Goal: Task Accomplishment & Management: Use online tool/utility

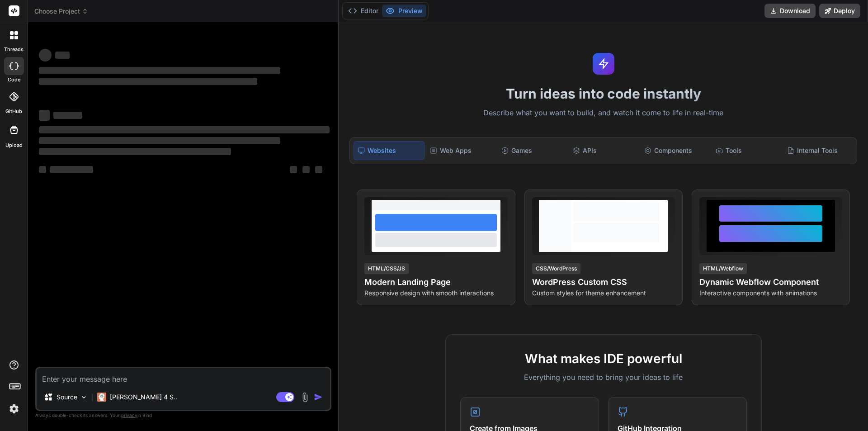
click at [195, 267] on div "‌ ‌ ‌ ‌ ‌ ‌ ‌ ‌ ‌ ‌ ‌ ‌ ‌ ‌" at bounding box center [184, 197] width 294 height 337
click at [559, 88] on h1 "Turn ideas into code instantly" at bounding box center [603, 93] width 518 height 16
click at [412, 10] on button "Preview" at bounding box center [404, 11] width 44 height 13
click at [367, 12] on button "Editor" at bounding box center [363, 11] width 38 height 13
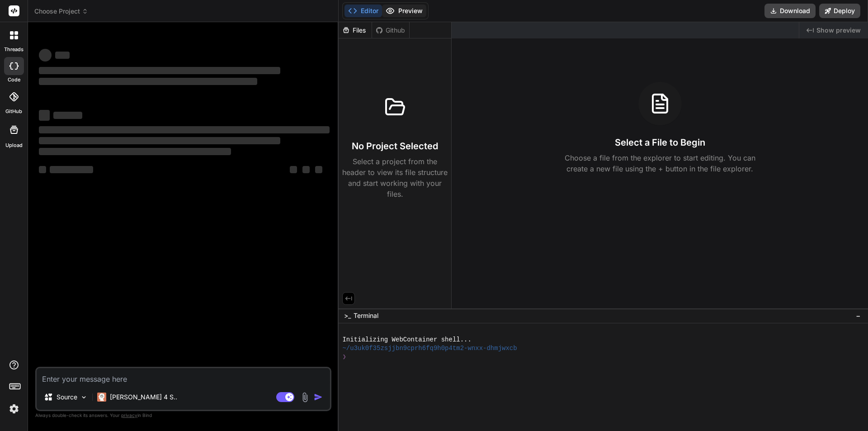
click at [404, 11] on button "Preview" at bounding box center [404, 11] width 44 height 13
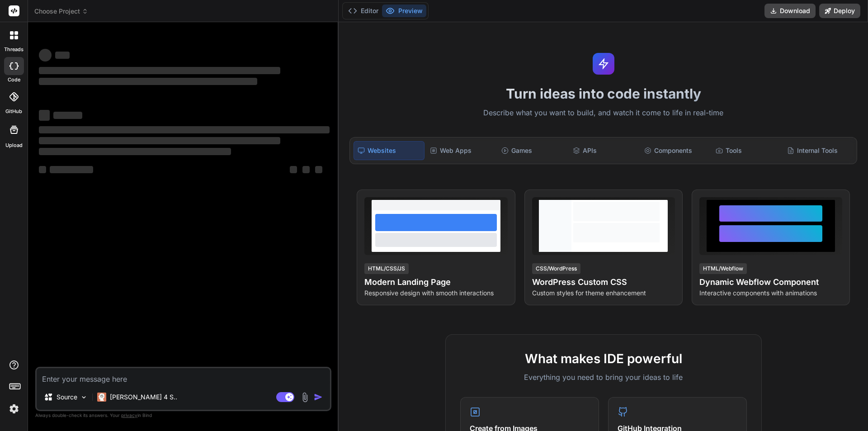
scroll to position [431, 0]
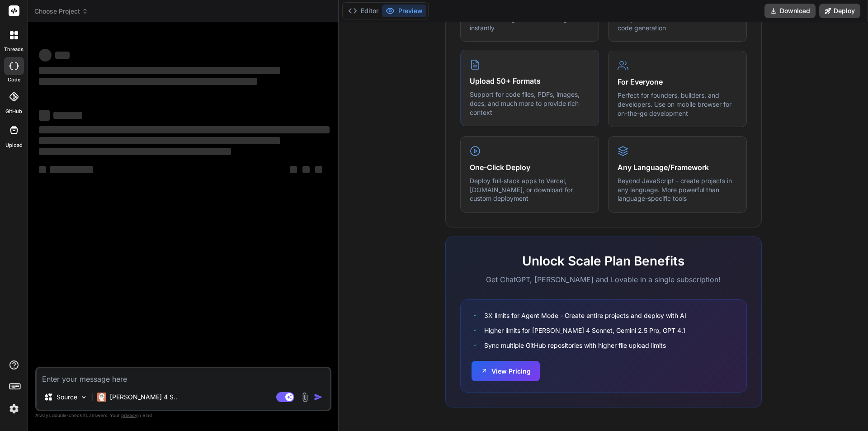
click at [512, 96] on p "Support for code files, PDFs, images, docs, and much more to provide rich conte…" at bounding box center [530, 103] width 120 height 27
click at [17, 35] on icon at bounding box center [14, 35] width 8 height 8
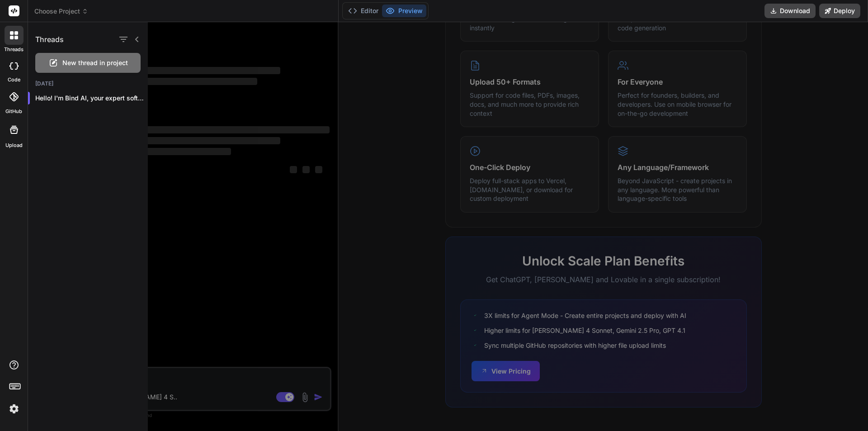
click at [20, 9] on div at bounding box center [14, 11] width 28 height 22
click at [13, 6] on rect at bounding box center [14, 10] width 11 height 11
click at [17, 72] on div at bounding box center [14, 66] width 20 height 18
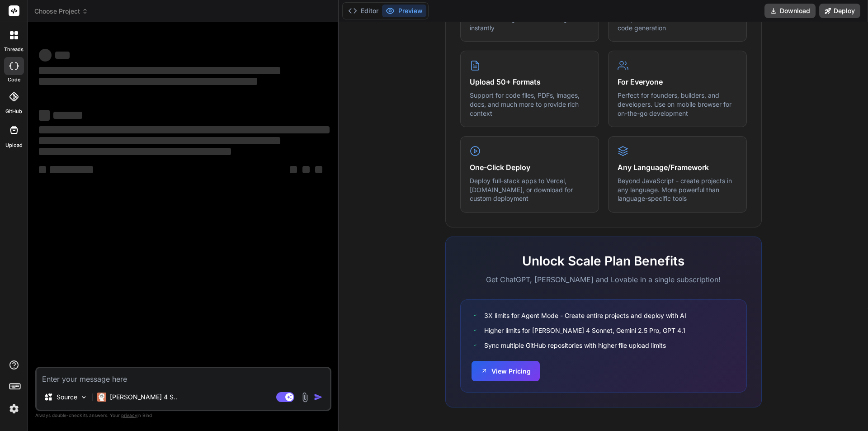
click at [11, 9] on rect at bounding box center [14, 10] width 11 height 11
click at [18, 34] on div at bounding box center [14, 35] width 19 height 19
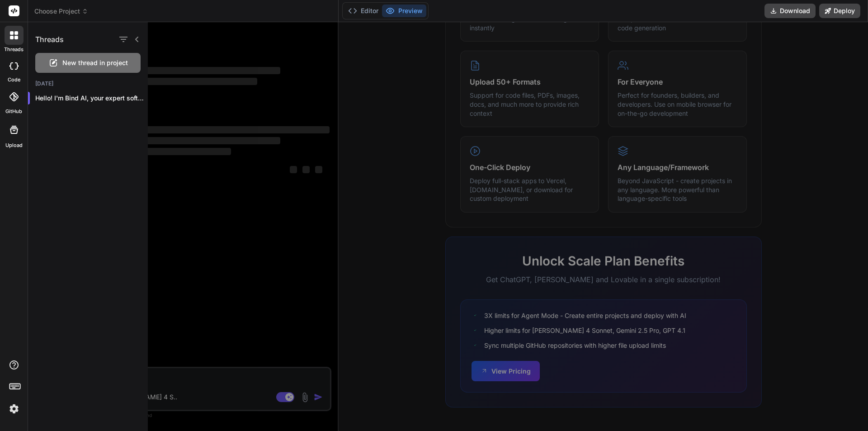
click at [99, 68] on div "New thread in project" at bounding box center [87, 63] width 105 height 20
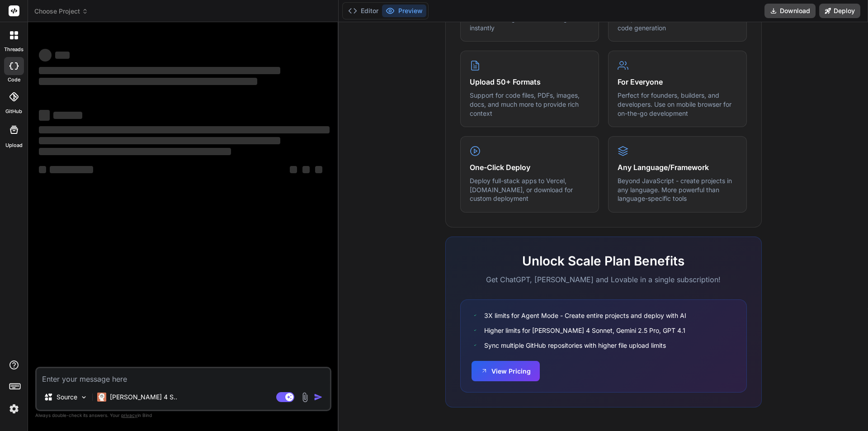
click at [113, 377] on textarea at bounding box center [183, 376] width 293 height 16
type textarea "x"
click at [77, 377] on textarea at bounding box center [183, 376] width 293 height 16
paste textarea "พัฒนา Web App ระบบลาออนไลน์ PHP 7 และ MySQL • ผู้ใช้มี 2 ประเภท: Admin, User • …"
type textarea "พัฒนา Web App ระบบลาออนไลน์ PHP 7 และ MySQL • ผู้ใช้มี 2 ประเภท: Admin, User • …"
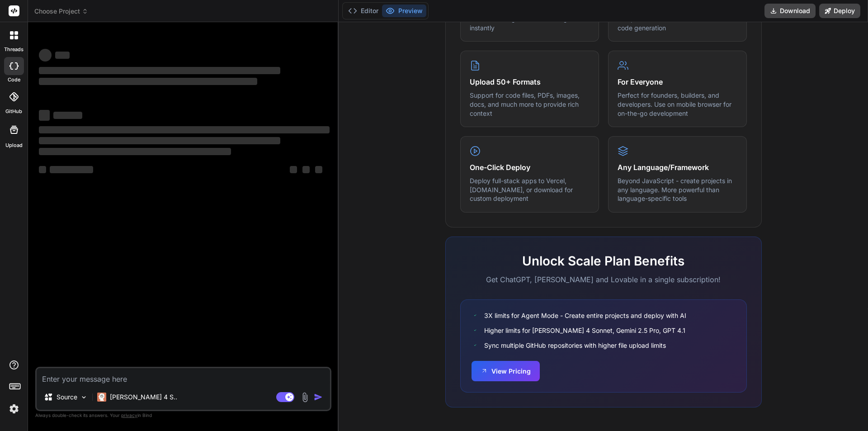
type textarea "x"
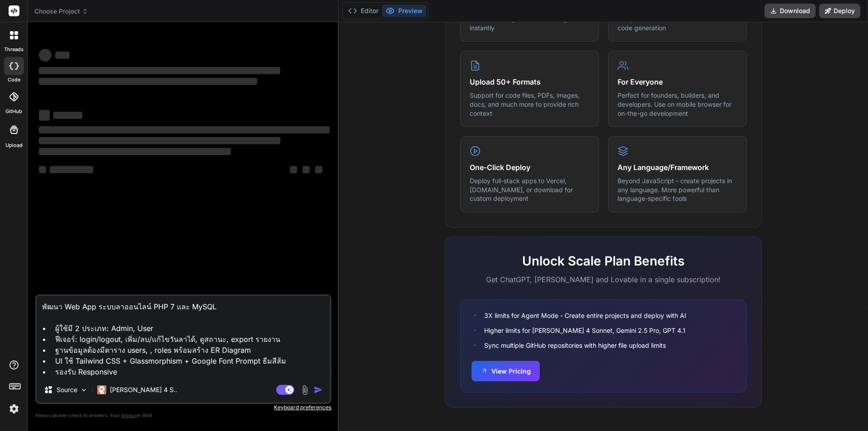
type textarea "พัฒนา Web App ระบบลาออนไลน์ PHP 7 และ MySQL • ผู้ใช้มี 2 ประเภท: Admin, User • …"
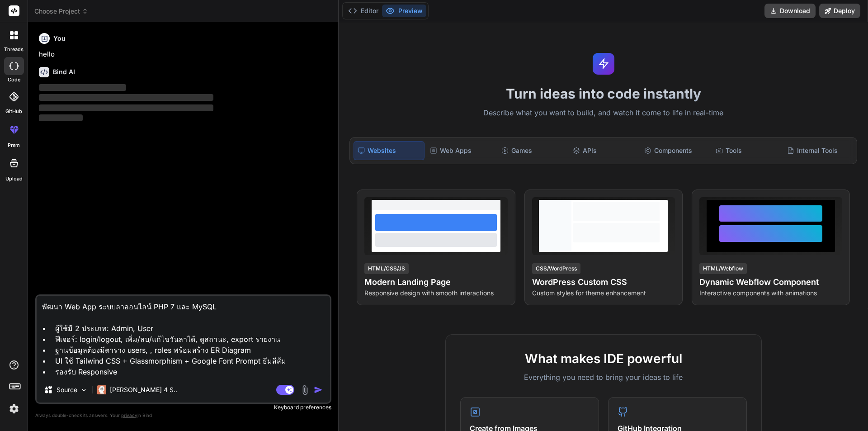
click at [317, 388] on img "button" at bounding box center [318, 389] width 9 height 9
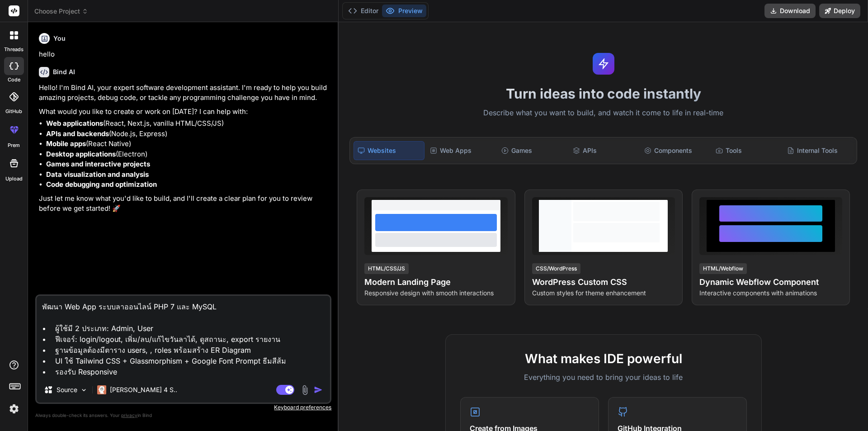
click at [317, 387] on img "button" at bounding box center [318, 389] width 9 height 9
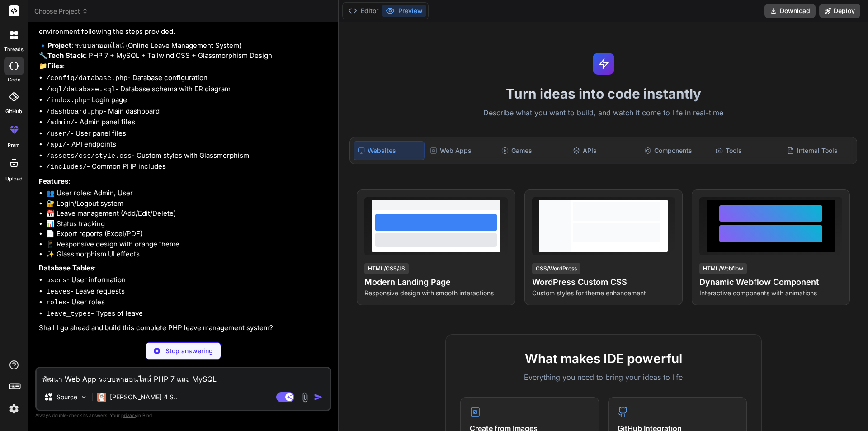
scroll to position [280, 0]
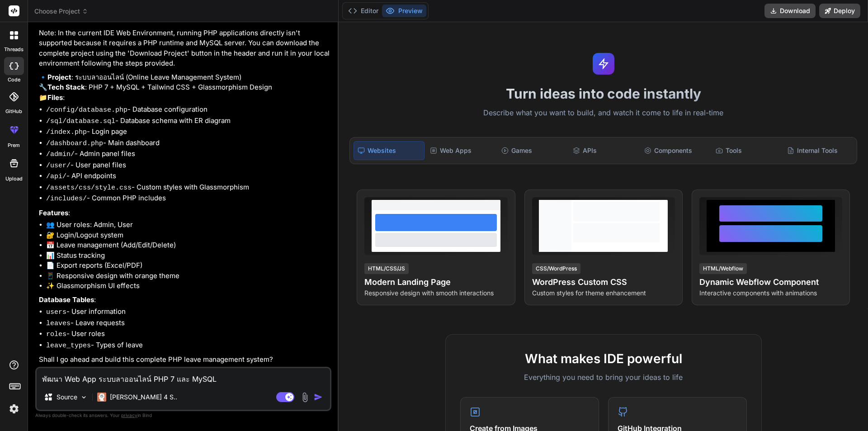
type textarea "x"
click at [457, 147] on div "Web Apps" at bounding box center [461, 150] width 70 height 19
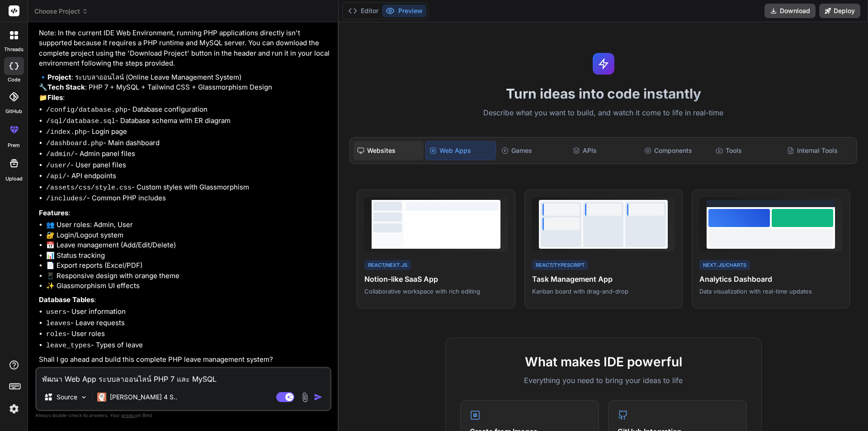
click at [388, 152] on div "Websites" at bounding box center [388, 150] width 70 height 19
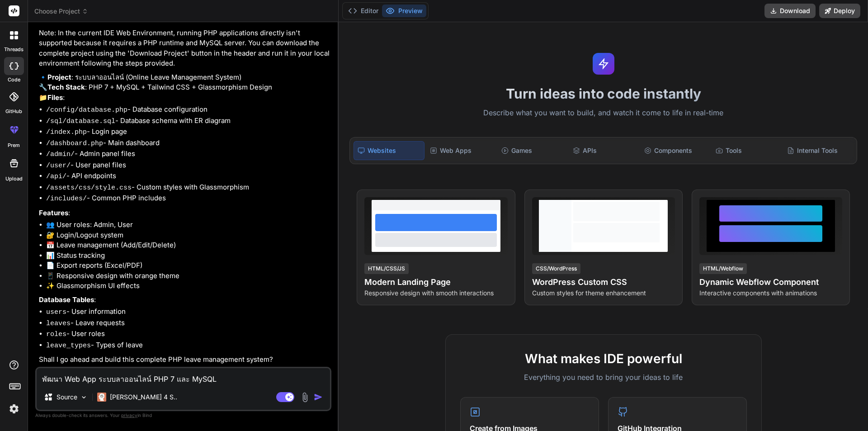
click at [194, 377] on textarea "พัฒนา Web App ระบบลาออนไลน์ PHP 7 และ MySQL • ผู้ใช้มี 2 ประเภท: Admin, User • …" at bounding box center [183, 376] width 293 height 16
click at [367, 9] on button "Editor" at bounding box center [363, 11] width 38 height 13
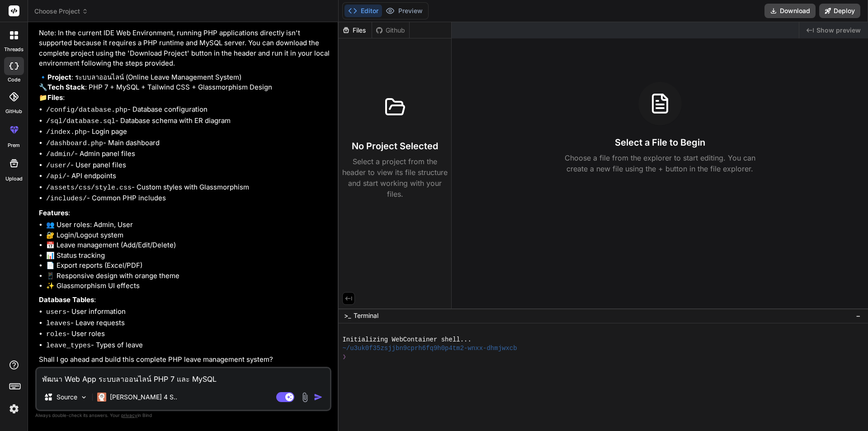
click at [358, 29] on div "Files" at bounding box center [355, 30] width 33 height 9
click at [202, 378] on textarea "พัฒนา Web App ระบบลาออนไลน์ PHP 7 และ MySQL • ผู้ใช้มี 2 ประเภท: Admin, User • …" at bounding box center [183, 376] width 293 height 16
click at [178, 378] on textarea "พัฒนา Web App ระบบลาออนไลน์ PHP 7 และ MySQL • ผู้ใช้มี 2 ประเภท: Admin, User • …" at bounding box center [183, 376] width 293 height 16
type textarea "c"
type textarea "x"
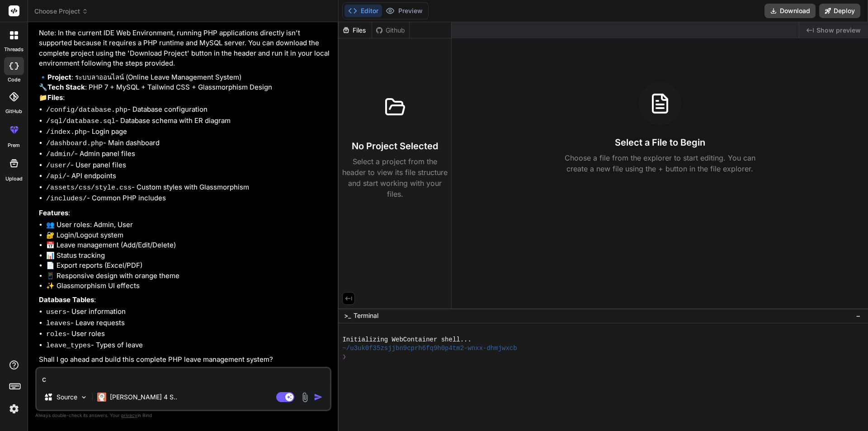
type textarea "co"
type textarea "x"
type textarea "con"
type textarea "x"
type textarea "cont"
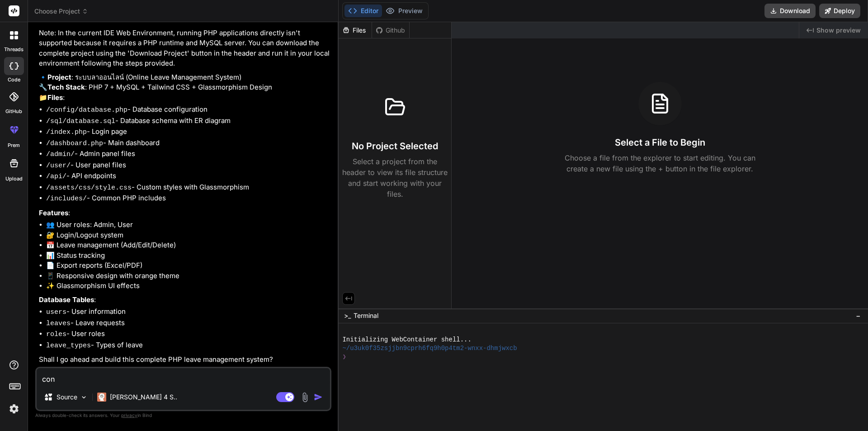
type textarea "x"
type textarea "[PERSON_NAME]"
type textarea "x"
type textarea "contin"
type textarea "x"
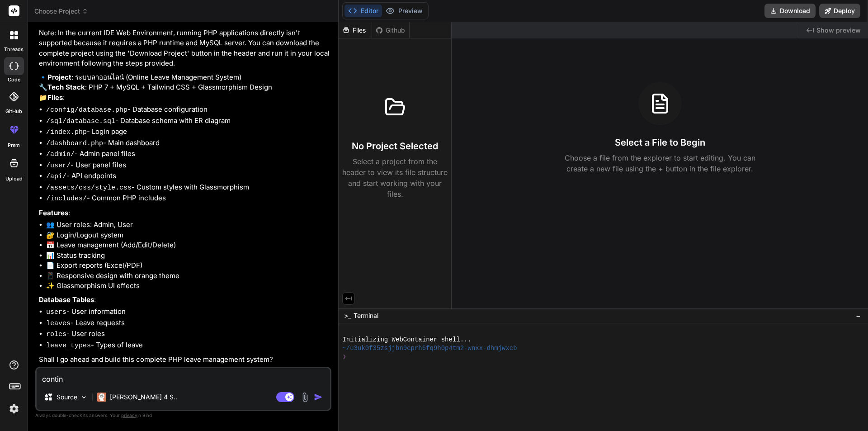
type textarea "continu"
type textarea "x"
type textarea "continum"
type textarea "x"
type textarea "continu"
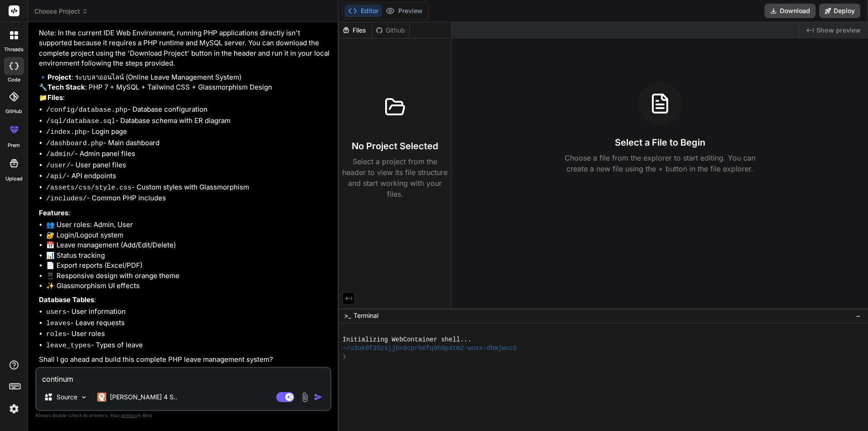
type textarea "x"
type textarea "continun"
type textarea "x"
type textarea "continune"
type textarea "x"
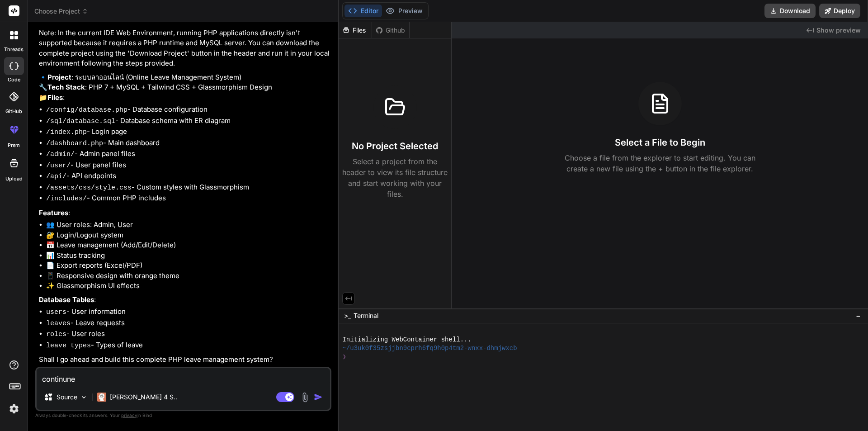
type textarea "continue"
type textarea "x"
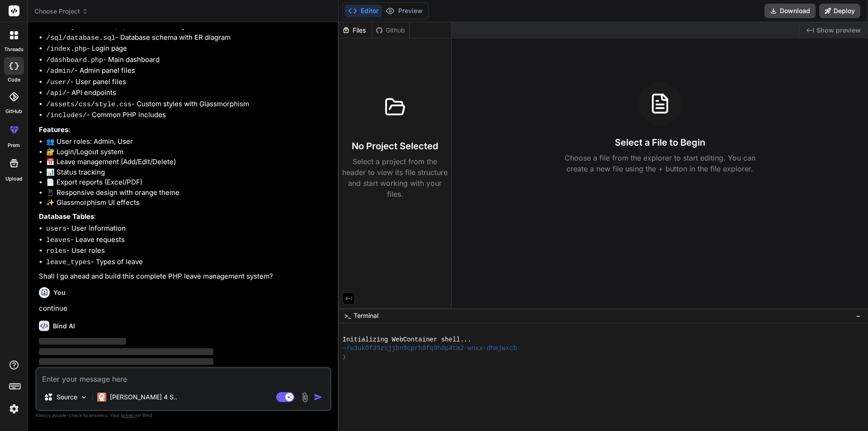
scroll to position [373, 0]
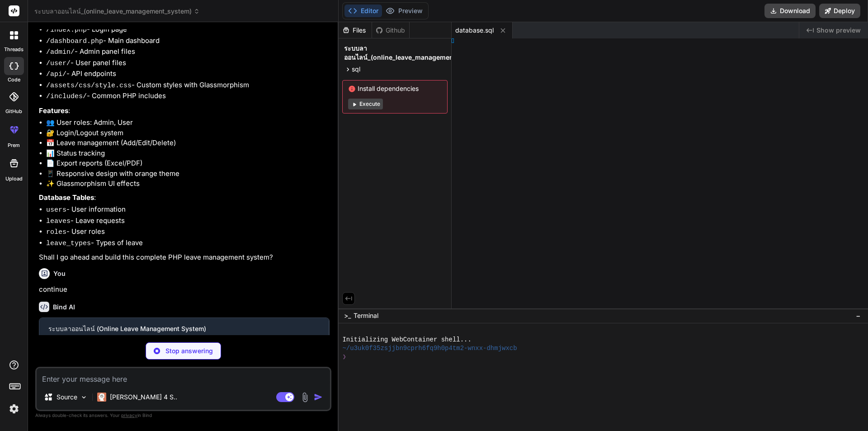
type textarea "x"
type textarea "} } ?>"
type textarea "x"
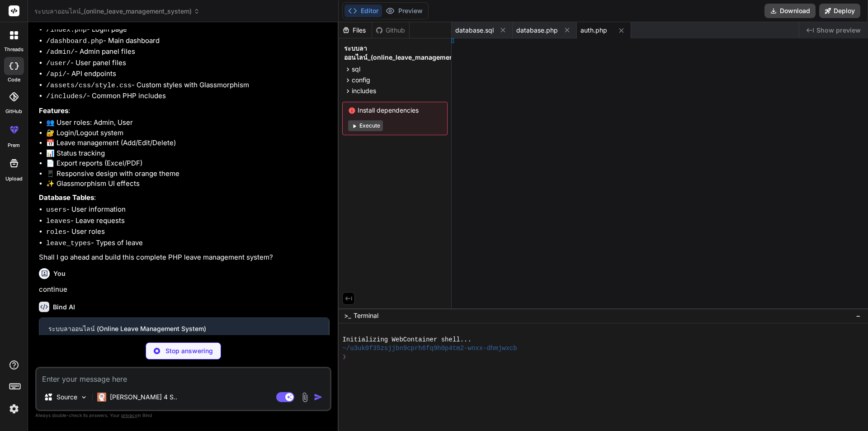
type textarea "x"
type textarea "l>"
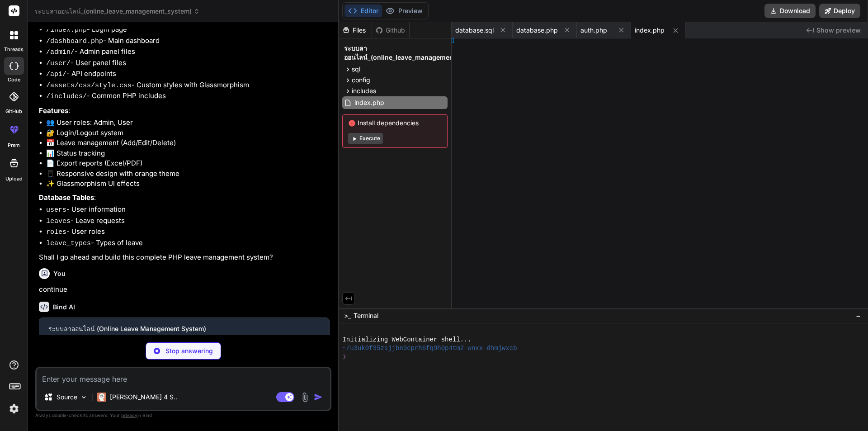
type textarea "x"
type textarea "; }"
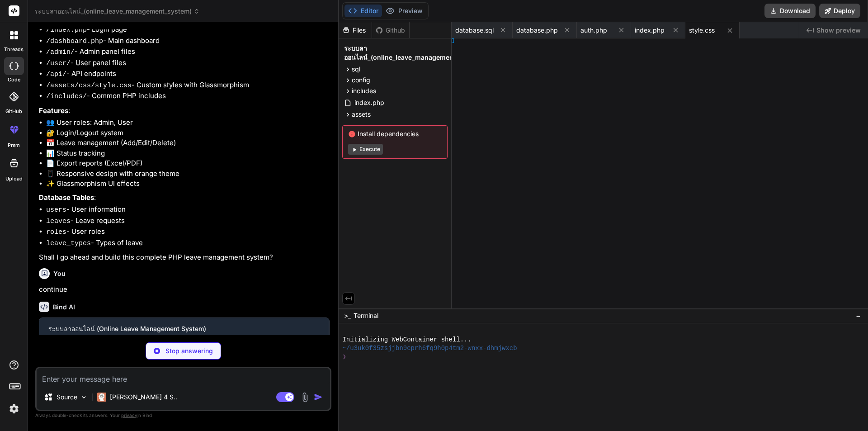
type textarea "x"
type textarea "opacity: 1; transform: translateY(0); } } .fade-in-up { animation: fadeInUp 0.5…"
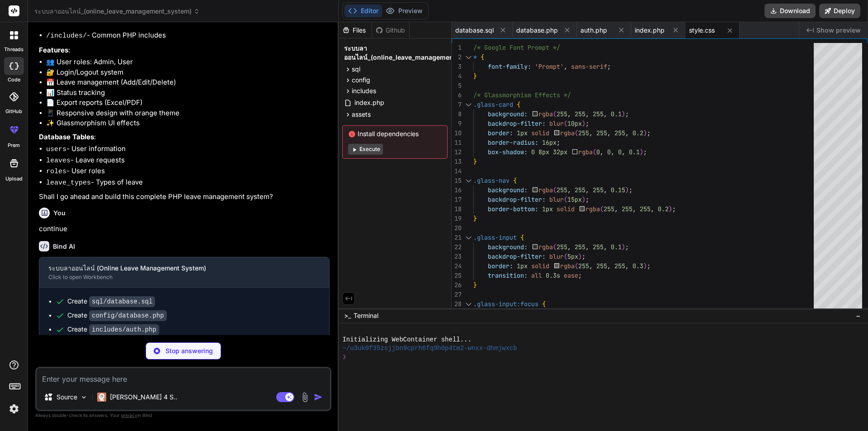
scroll to position [493, 0]
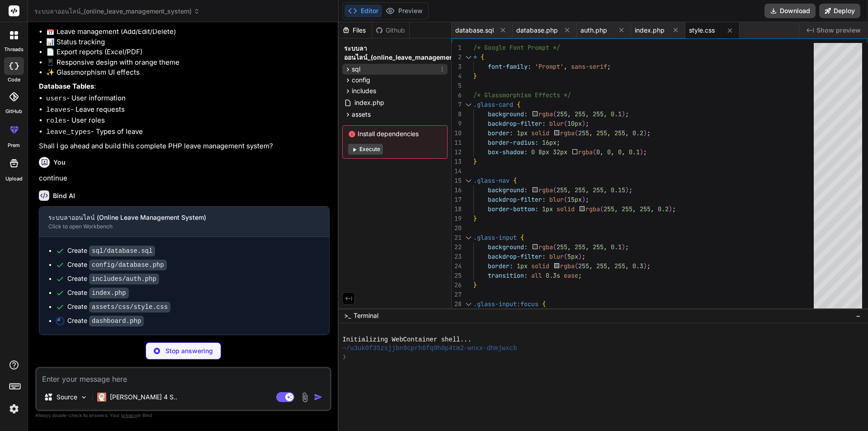
click at [396, 70] on div "sql" at bounding box center [394, 69] width 105 height 11
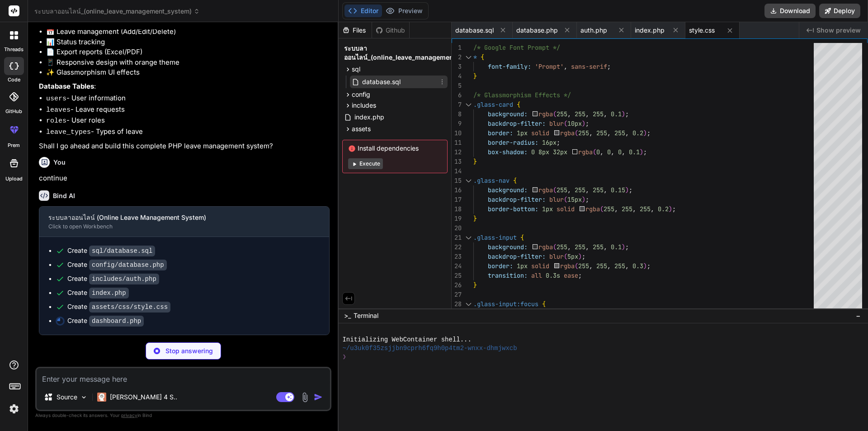
click at [397, 81] on span "database.sql" at bounding box center [381, 81] width 40 height 11
type textarea "x"
type textarea "-- 3. One user (admin) can approve many leave requests -- 4. One leave type can…"
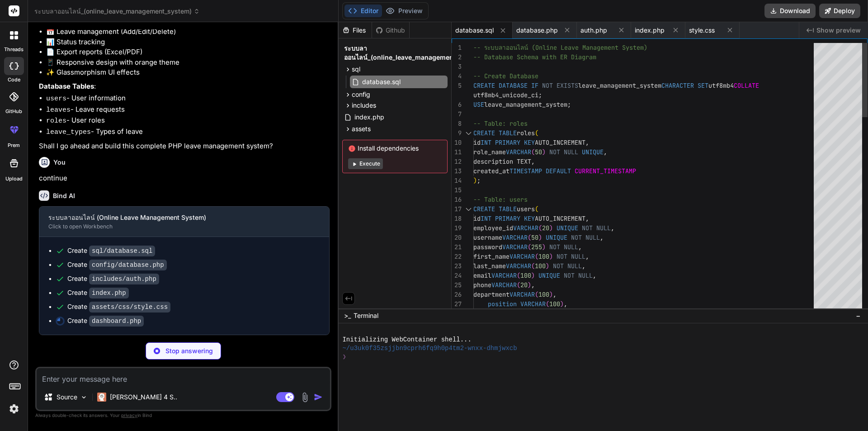
type textarea "x"
click at [536, 34] on span "database.php" at bounding box center [537, 30] width 42 height 9
type textarea "} return $this->conn; } } ?>"
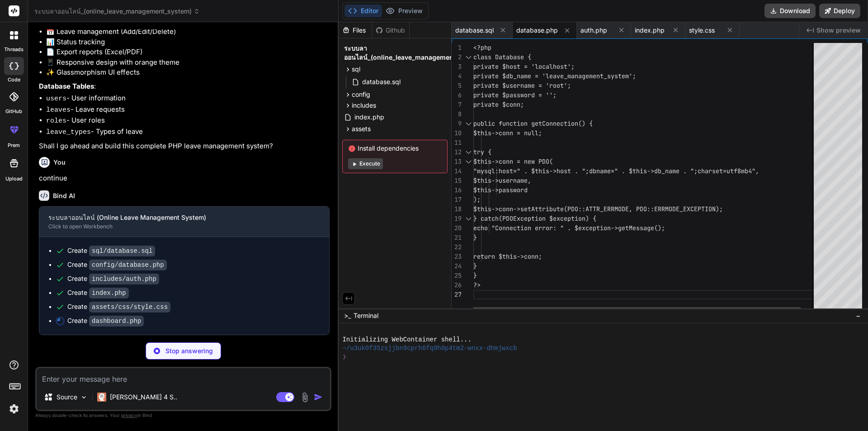
type textarea "x"
type textarea "</div> <?php endif; ?> </div> </div> </body> </html>"
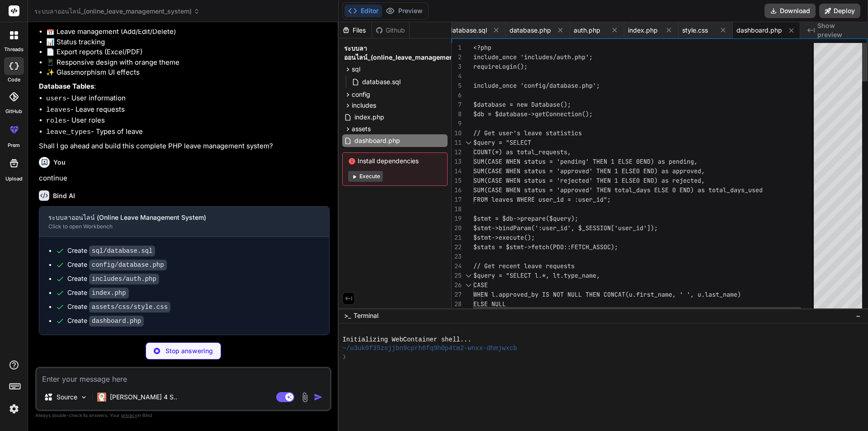
type textarea "x"
type textarea "<?php include_once '../includes/auth.php'; logout(); ?>"
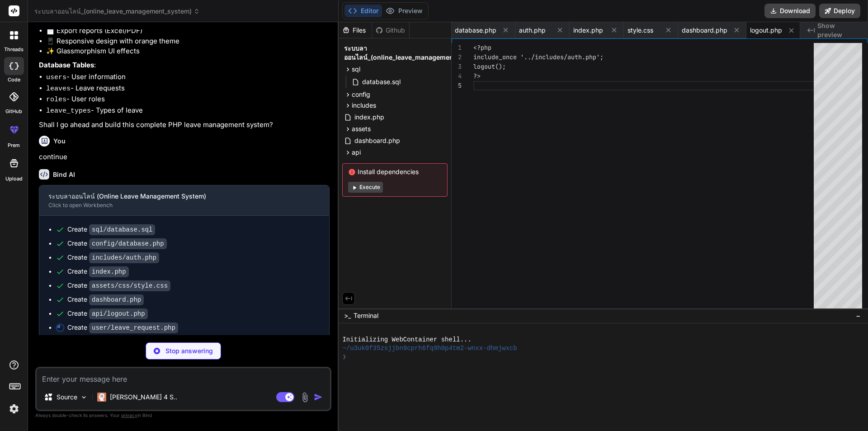
scroll to position [521, 0]
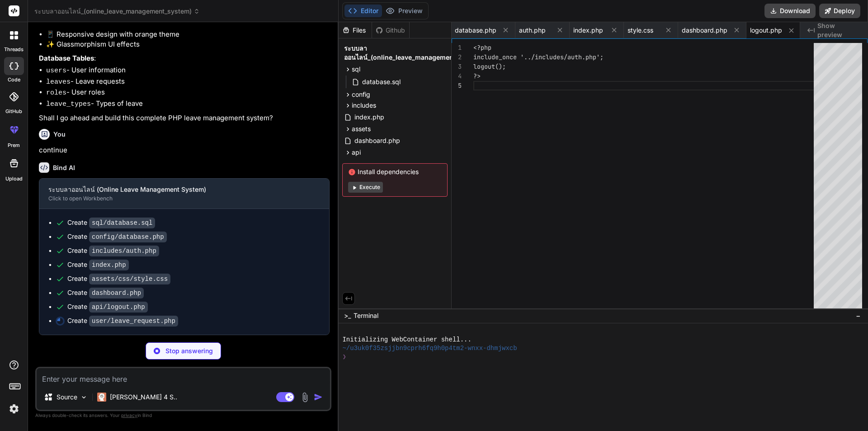
type textarea "x"
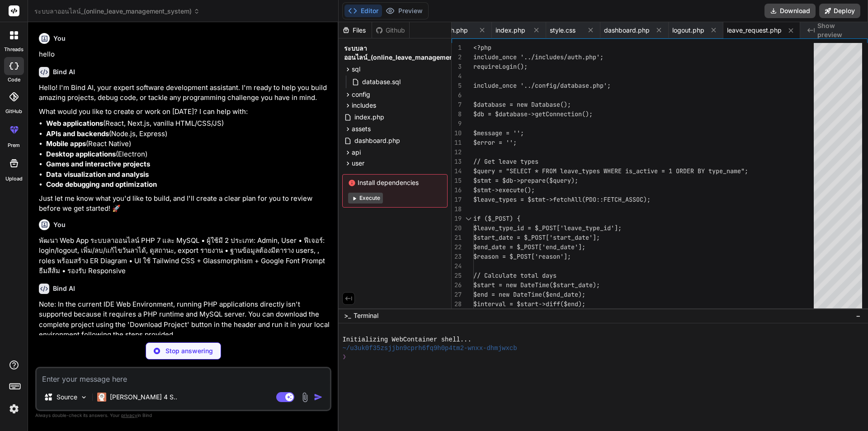
scroll to position [535, 0]
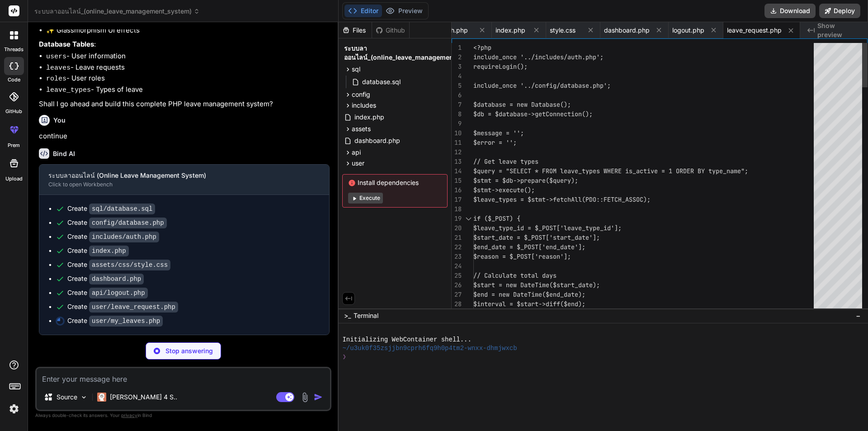
type textarea "x"
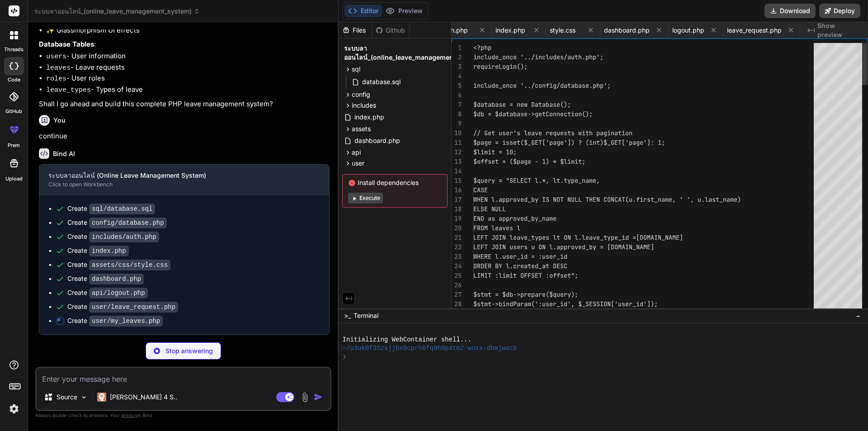
scroll to position [0, 206]
type textarea "<?php include_once '../includes/auth.php'; requireLogin(); include_once '../con…"
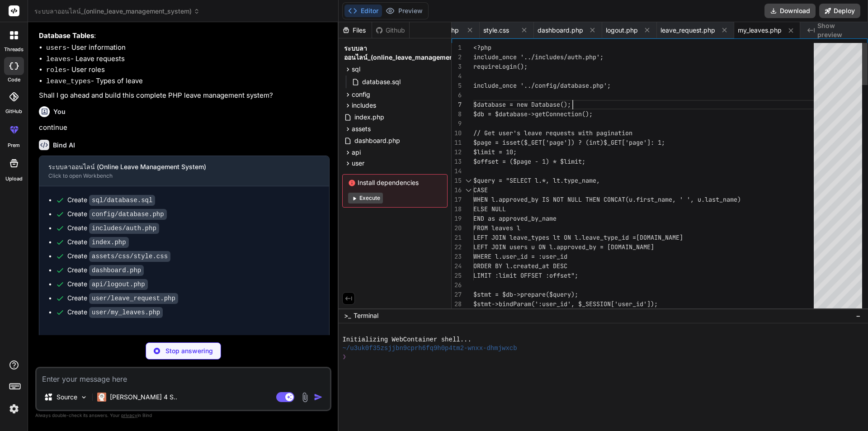
scroll to position [0, 0]
type textarea "x"
click at [564, 32] on span "dashboard.php" at bounding box center [560, 30] width 46 height 9
type textarea "</div> <?php endif; ?> </div> </div> </body> </html>"
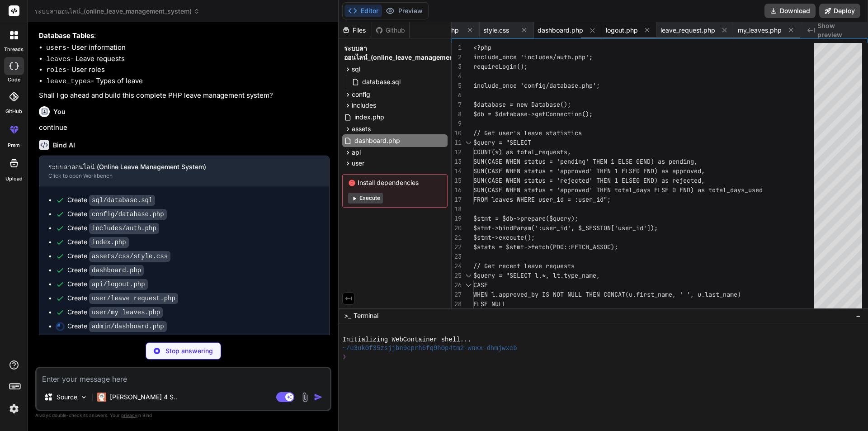
type textarea "x"
click at [612, 28] on span "logout.php" at bounding box center [622, 30] width 32 height 9
type textarea "<?php include_once '../includes/auth.php'; logout(); ?>"
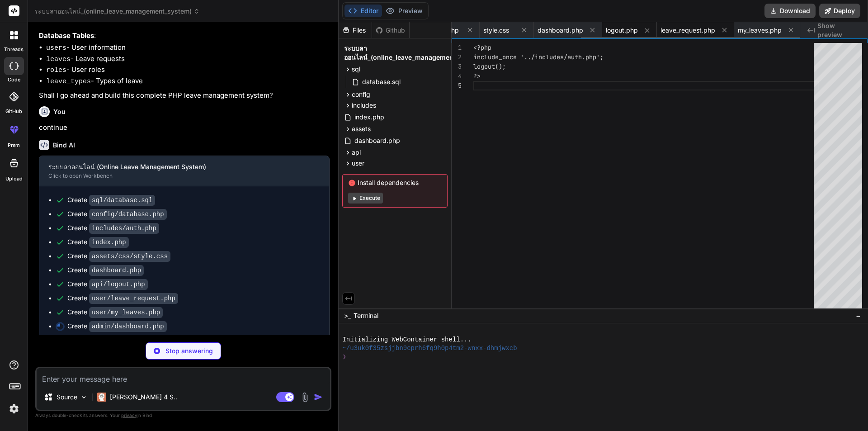
type textarea "x"
click at [677, 31] on span "leave_request.php" at bounding box center [687, 30] width 55 height 9
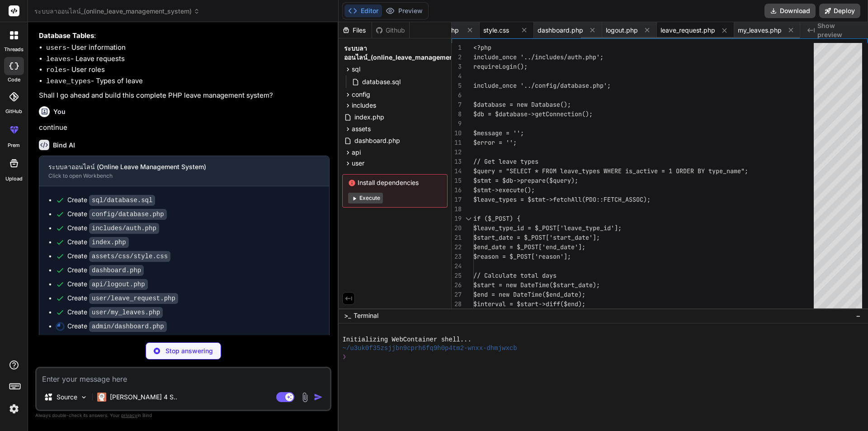
type textarea "x"
click at [498, 30] on span "style.css" at bounding box center [496, 30] width 26 height 9
type textarea "opacity: 1; transform: translateY(0); } } .fade-in-up { animation: fadeInUp 0.5…"
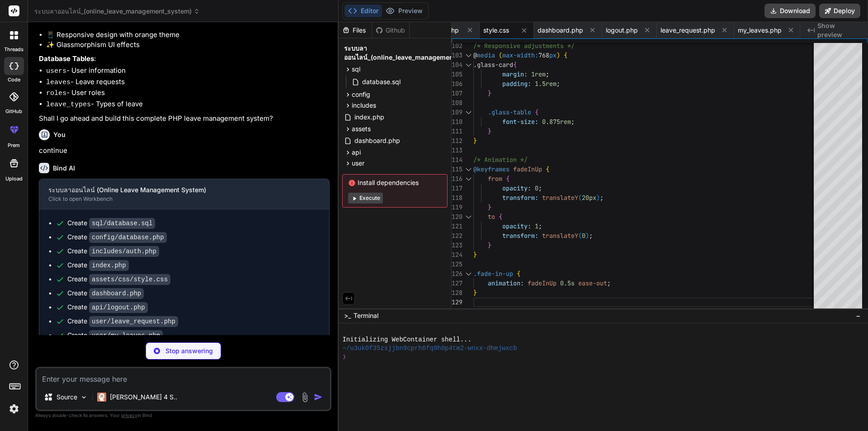
scroll to position [549, 0]
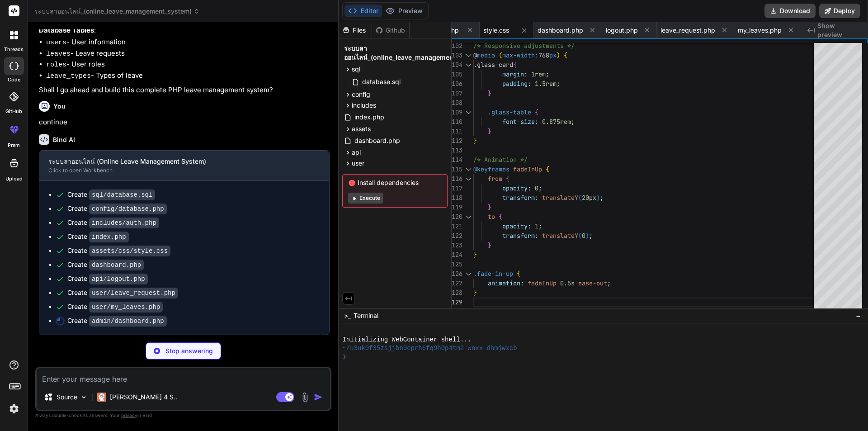
type textarea "x"
type textarea "</div> </div> </body> </html>"
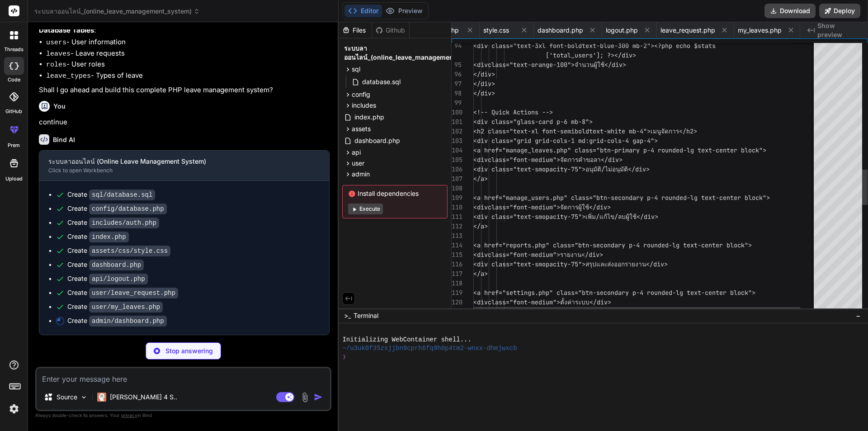
scroll to position [0, 274]
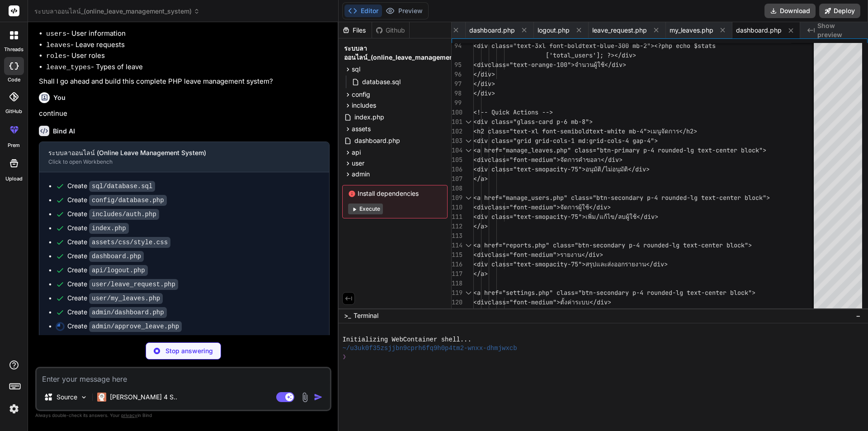
type textarea "x"
type textarea "} exit(); ?>"
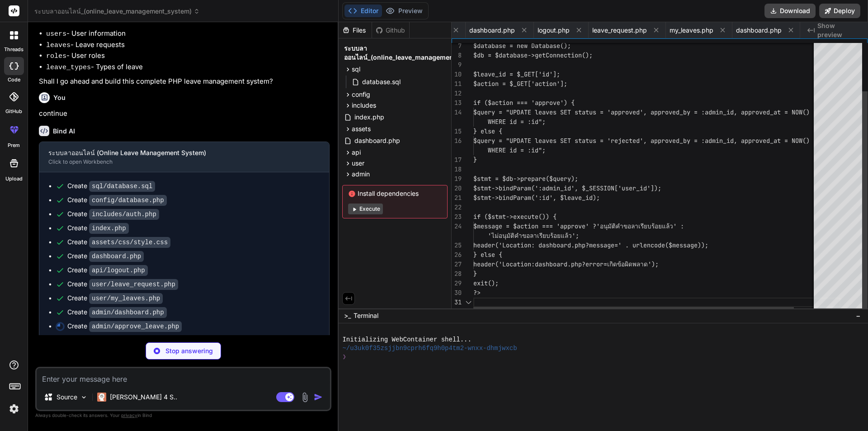
scroll to position [0, 353]
type textarea "x"
type textarea "fclose($output); exit(); ?>"
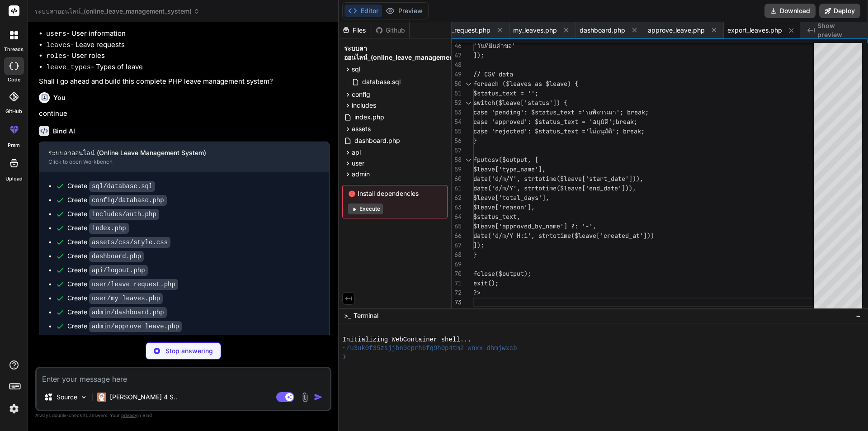
type textarea "x"
type textarea "- เพิ่มการอัพโหลดเอกสารประกอบ - เพิ่มระบบอนุมัติหลายขั้นตอน - เพิ่ม API สำหรับ …"
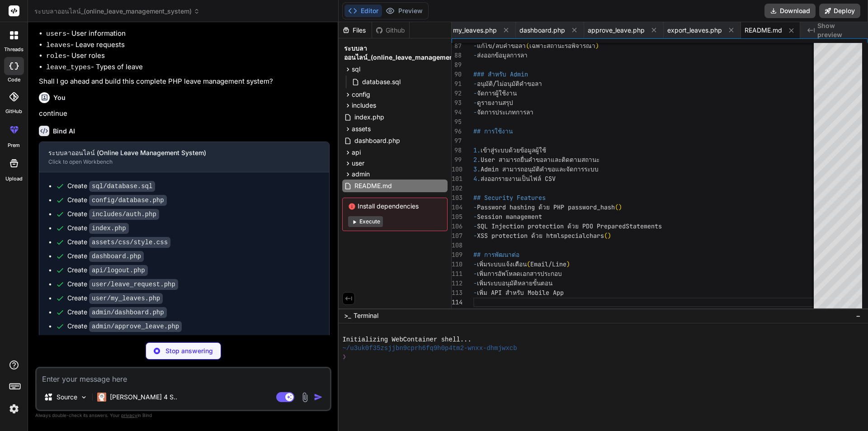
type textarea "x"
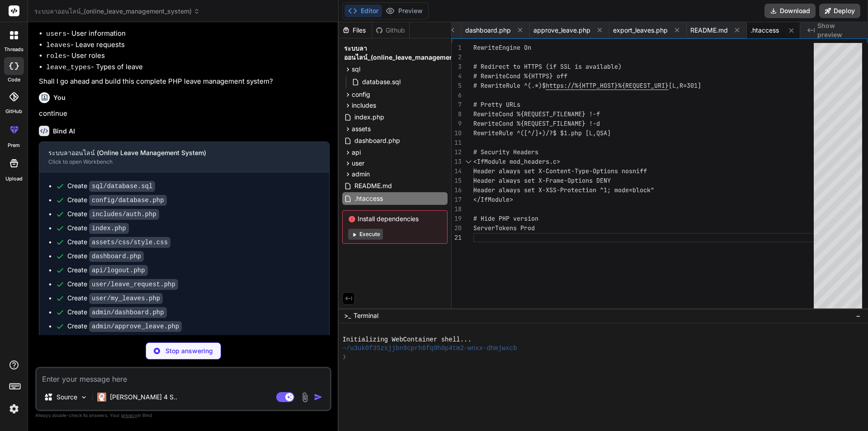
type textarea "x"
type textarea "} }, "config": { "platform": { "php": "7.4" } } }"
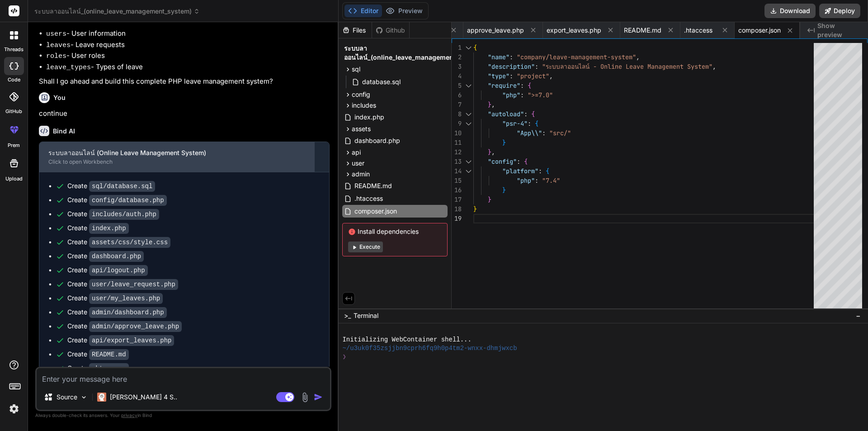
type textarea "x"
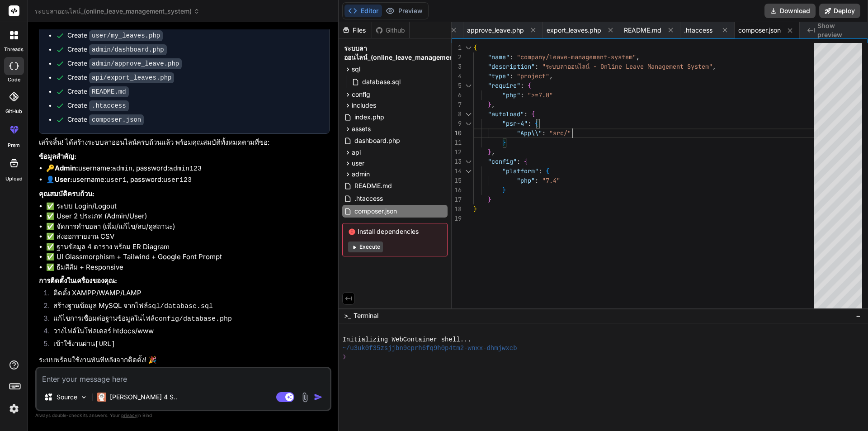
scroll to position [0, 0]
click at [577, 130] on div "{ "name" : "company/leave-management-system" , "description" : "ระบบลาออนไลน์ -…" at bounding box center [646, 177] width 346 height 269
click at [401, 113] on div "index.php" at bounding box center [394, 117] width 105 height 13
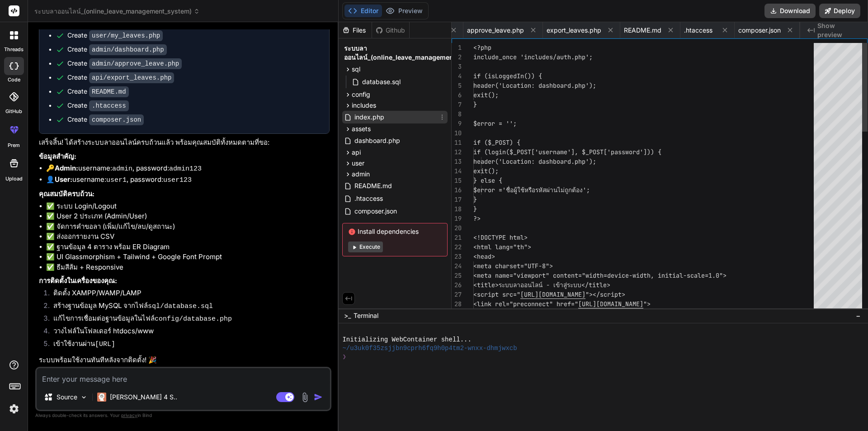
scroll to position [0, 179]
type textarea "<?php include_once 'includes/auth.php'; if (isLoggedIn()) { header('Location: d…"
click at [842, 29] on span "Show preview" at bounding box center [838, 30] width 43 height 18
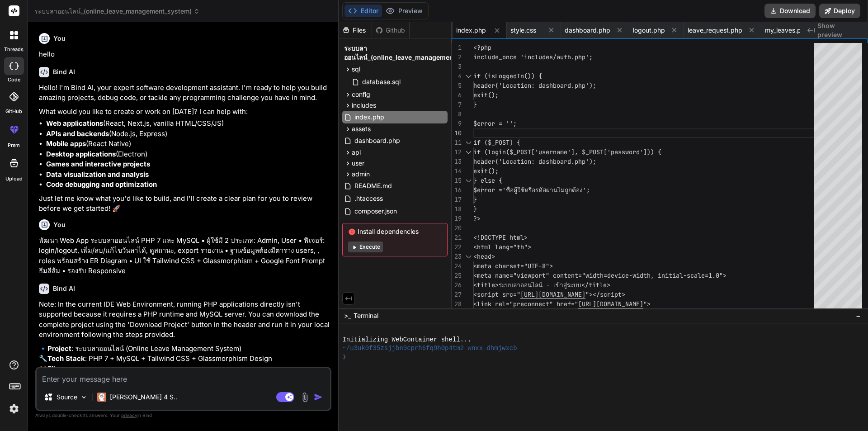
scroll to position [818, 0]
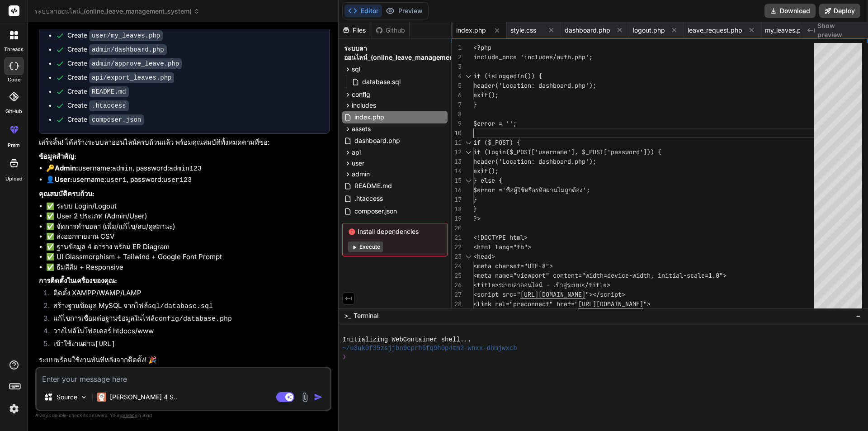
click at [134, 105] on div "Create .htaccess" at bounding box center [188, 105] width 264 height 9
click at [369, 245] on button "Execute" at bounding box center [365, 246] width 35 height 11
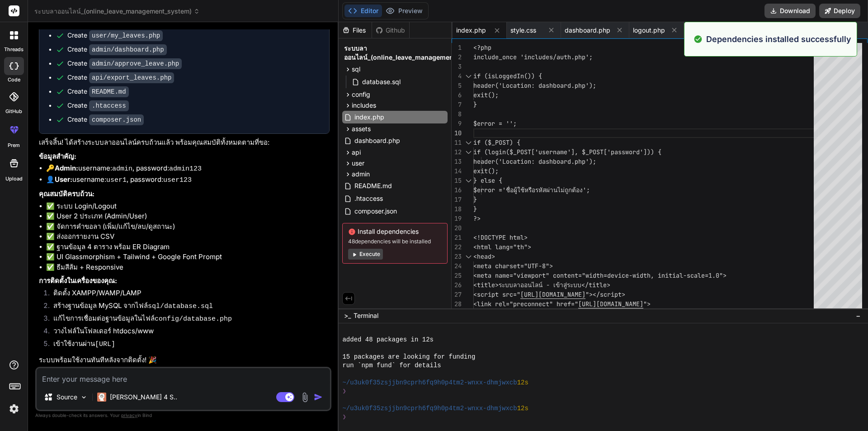
scroll to position [69, 0]
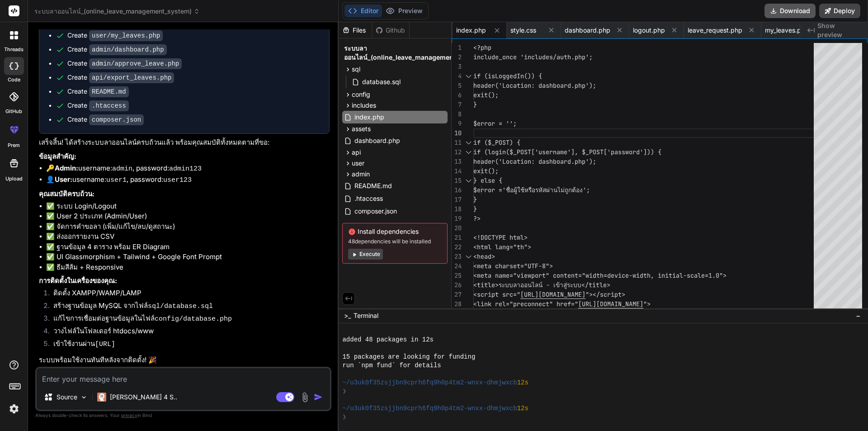
click at [800, 12] on button "Download" at bounding box center [789, 11] width 51 height 14
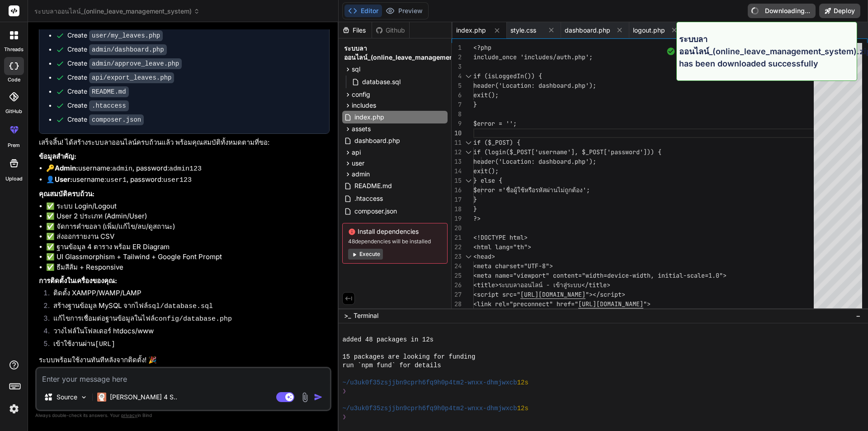
type textarea "x"
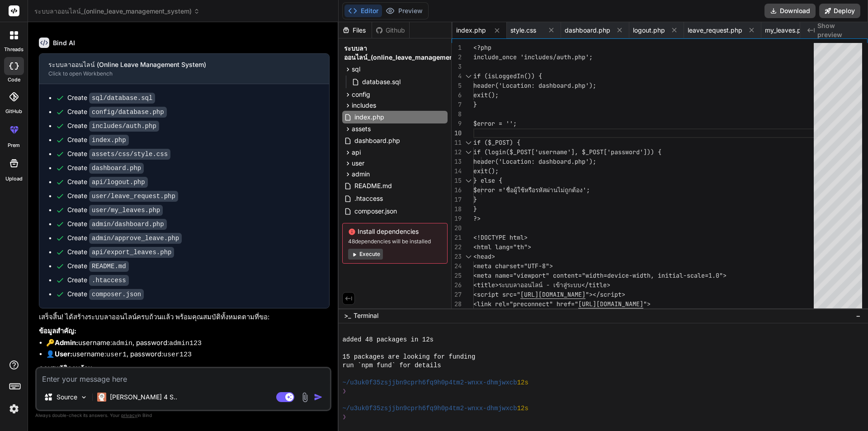
scroll to position [818, 0]
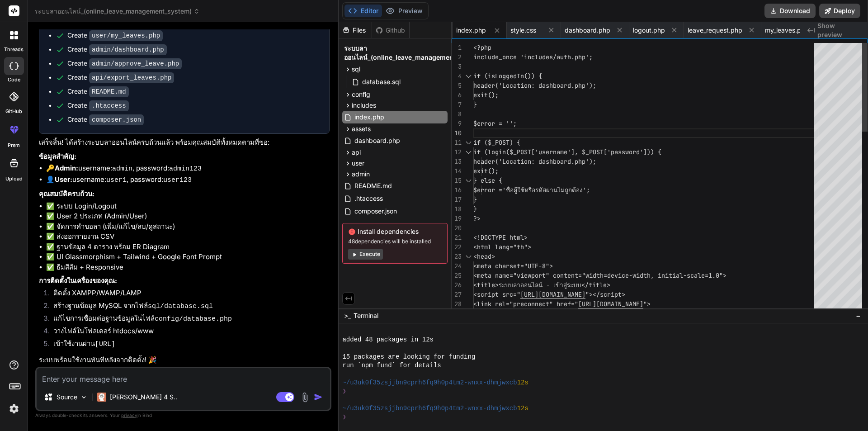
type textarea "if ($_POST) { if (login($_POST['username'], $_POST['password'])) { header('Loca…"
click at [842, 9] on button "Deploy" at bounding box center [839, 11] width 41 height 14
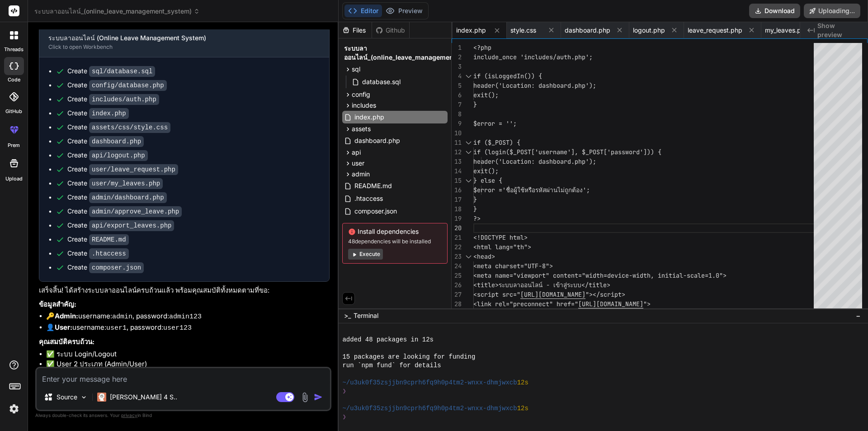
scroll to position [647, 0]
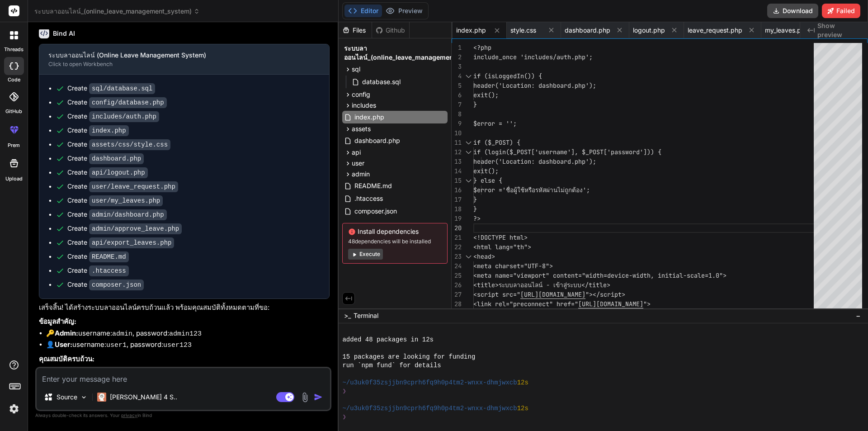
click at [371, 253] on button "Execute" at bounding box center [365, 254] width 35 height 11
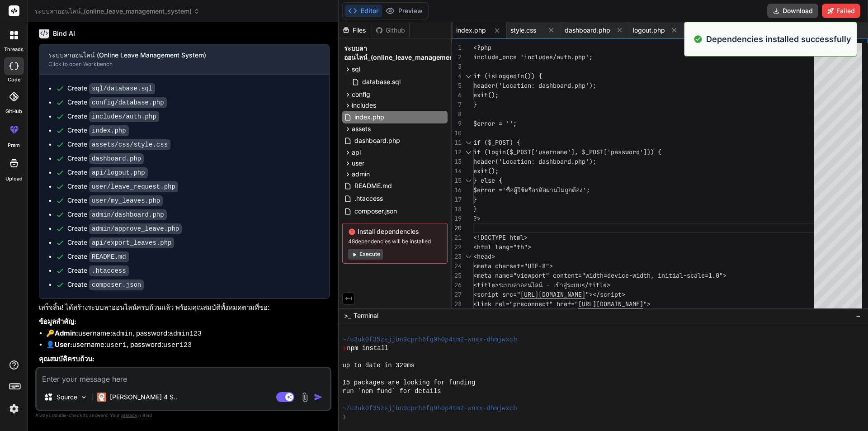
scroll to position [198, 0]
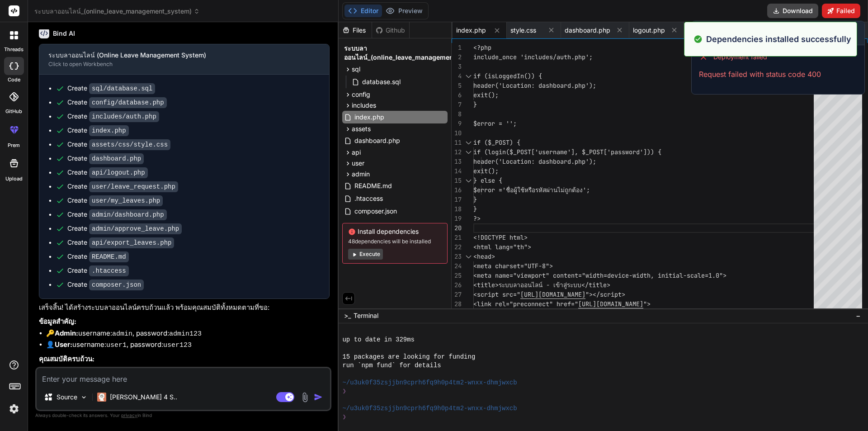
click at [843, 9] on button "Failed" at bounding box center [841, 11] width 38 height 14
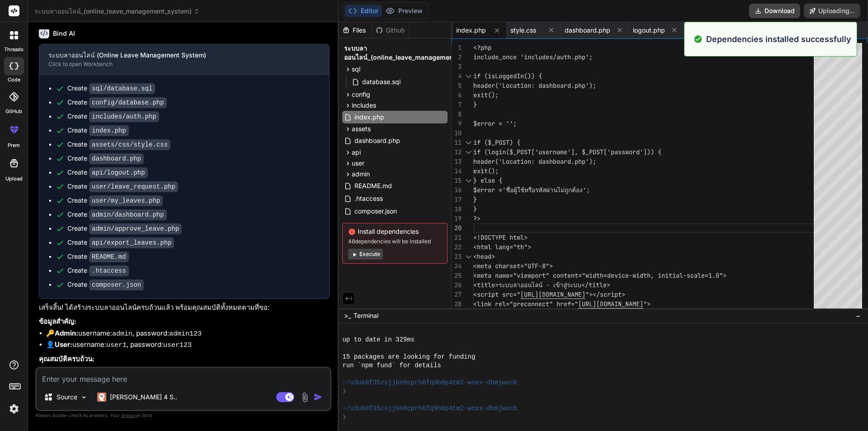
type textarea "x"
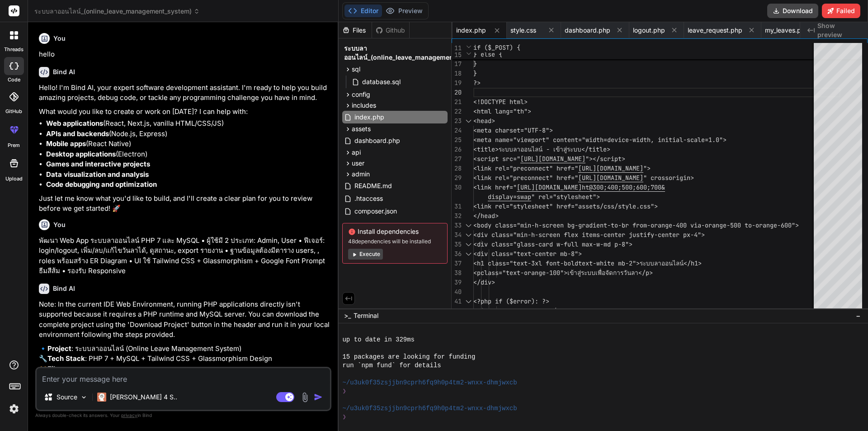
scroll to position [922, 0]
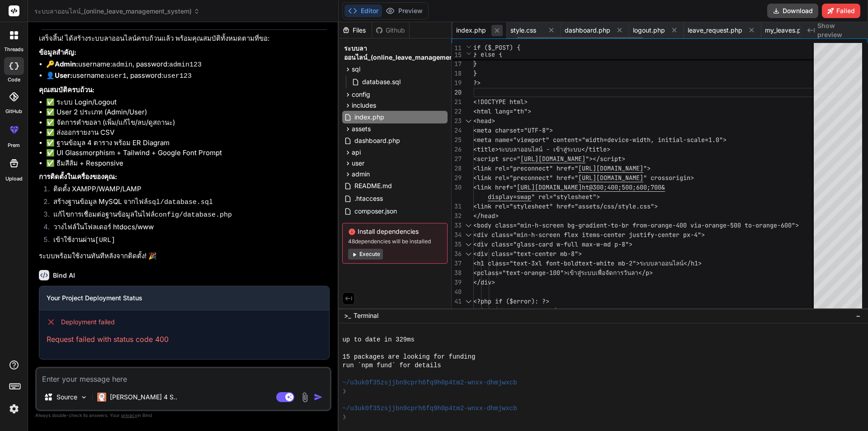
click at [498, 31] on icon at bounding box center [497, 31] width 8 height 8
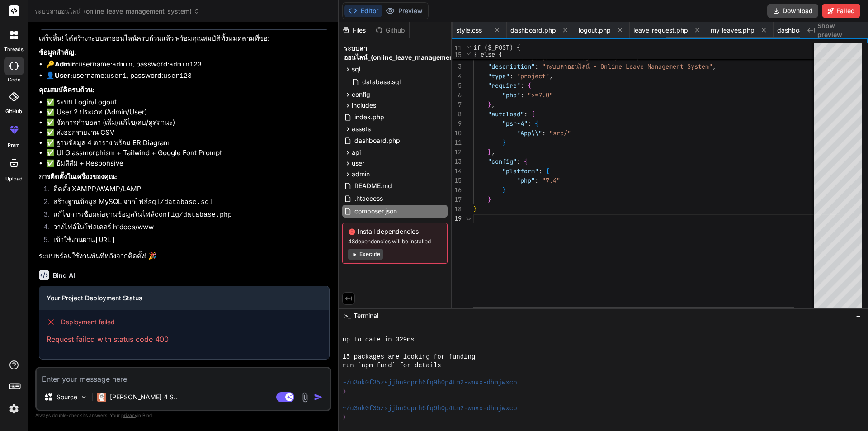
scroll to position [0, 557]
click at [532, 33] on icon at bounding box center [533, 30] width 8 height 8
click at [532, 30] on icon at bounding box center [533, 30] width 5 height 5
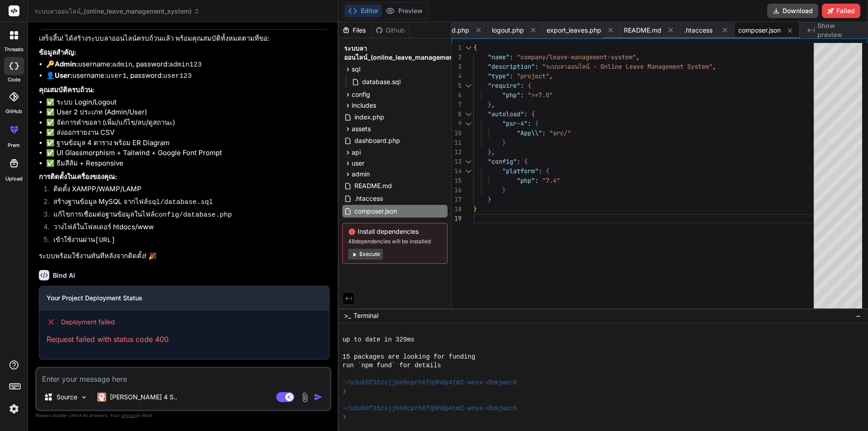
click at [532, 30] on icon at bounding box center [533, 30] width 5 height 5
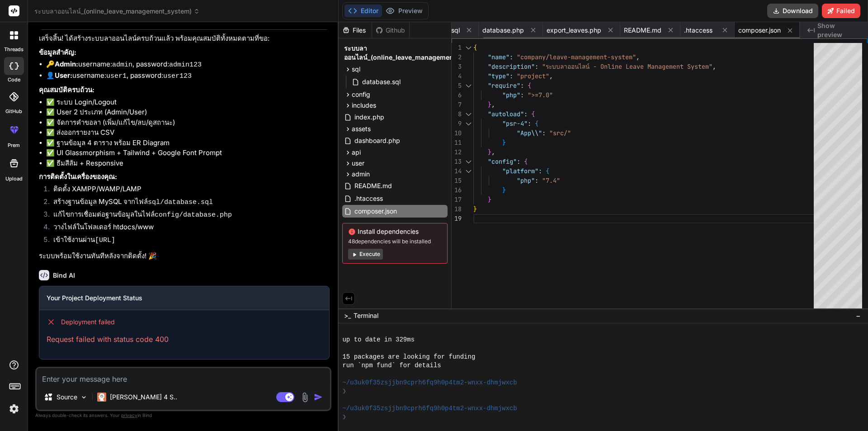
click at [532, 30] on icon at bounding box center [533, 30] width 5 height 5
click at [581, 29] on icon at bounding box center [580, 30] width 8 height 8
click at [563, 30] on icon at bounding box center [563, 30] width 5 height 5
click at [558, 28] on icon at bounding box center [557, 30] width 8 height 8
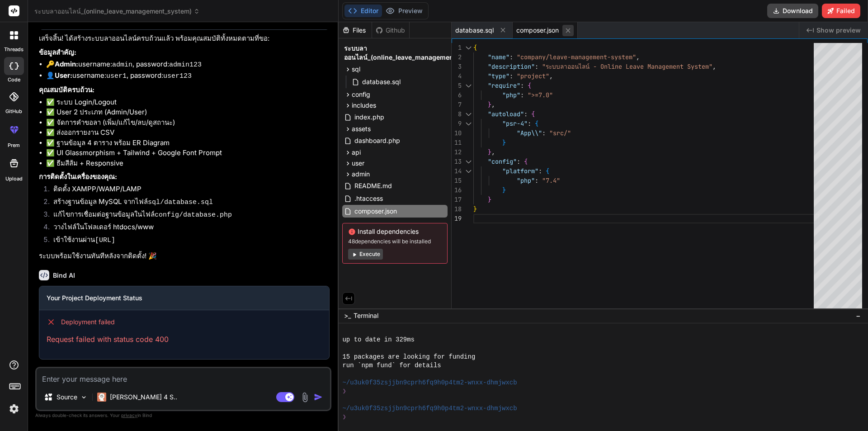
click at [568, 32] on icon at bounding box center [568, 30] width 5 height 5
type textarea "-- 3. One user (admin) can approve many leave requests -- 4. One leave type can…"
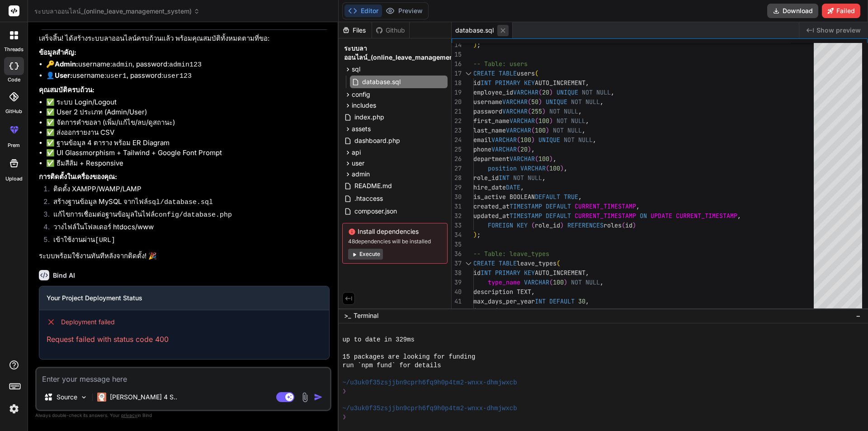
click at [505, 32] on icon at bounding box center [503, 30] width 5 height 5
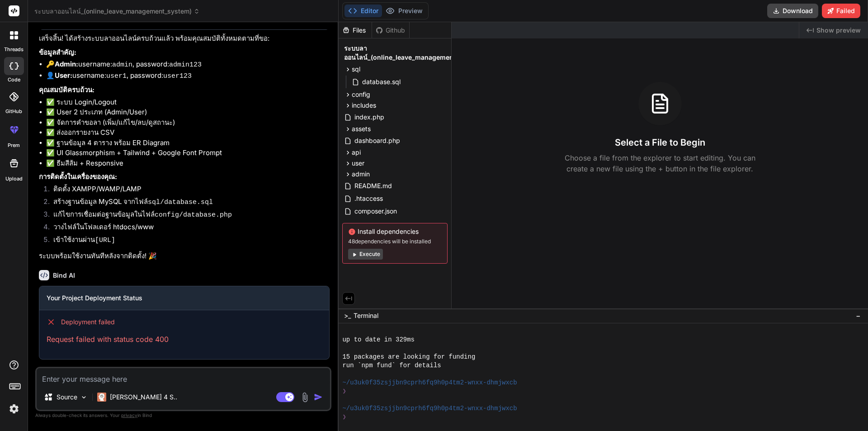
click at [369, 253] on button "Execute" at bounding box center [365, 254] width 35 height 11
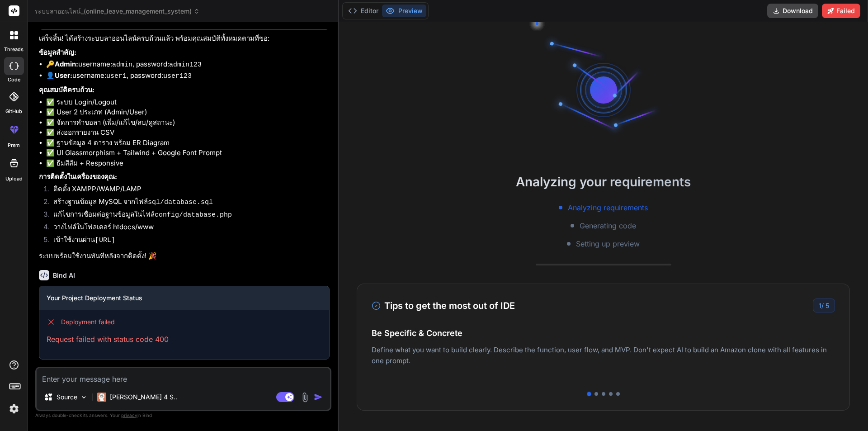
scroll to position [301, 0]
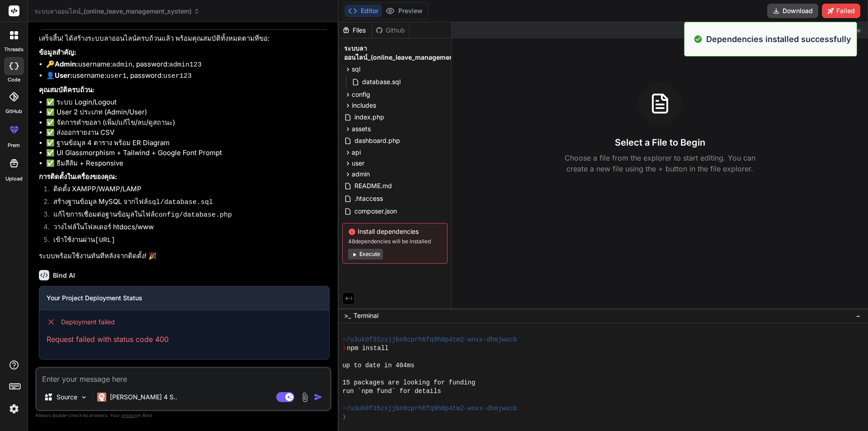
type textarea "x"
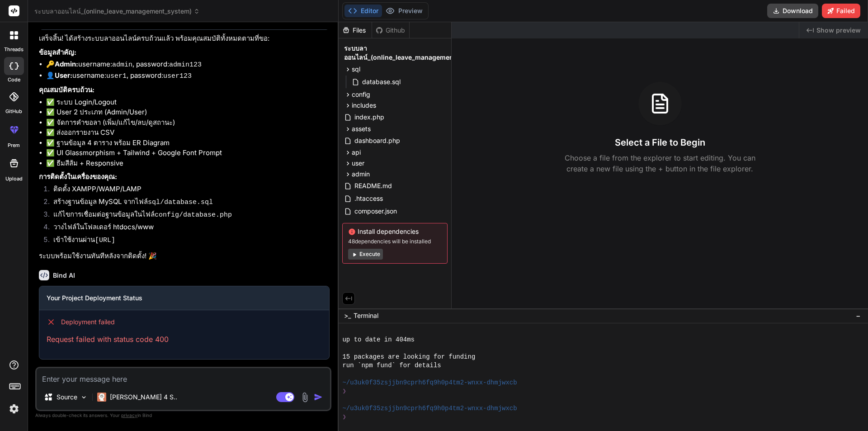
click at [843, 32] on span "Show preview" at bounding box center [838, 30] width 44 height 9
click at [405, 117] on div "index.php" at bounding box center [394, 117] width 105 height 13
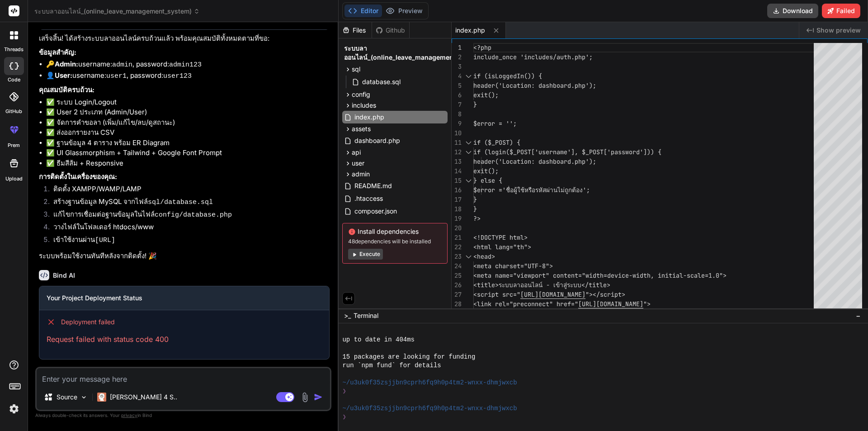
click at [829, 32] on span "Show preview" at bounding box center [838, 30] width 44 height 9
click at [10, 38] on icon at bounding box center [14, 35] width 8 height 8
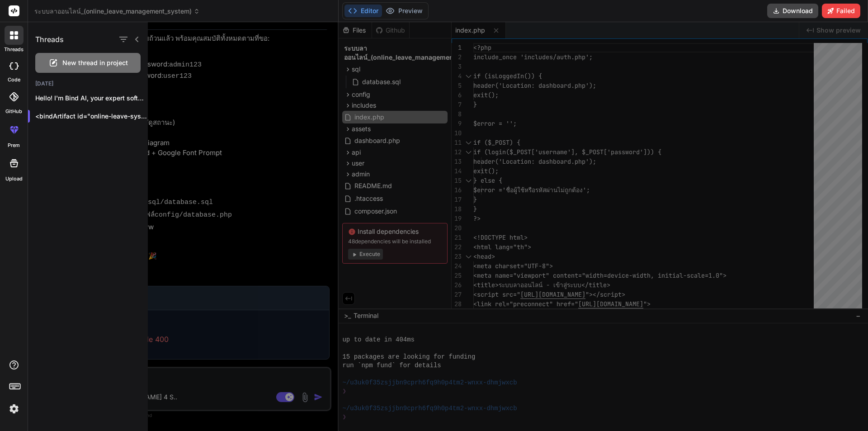
click at [14, 65] on icon at bounding box center [13, 65] width 9 height 7
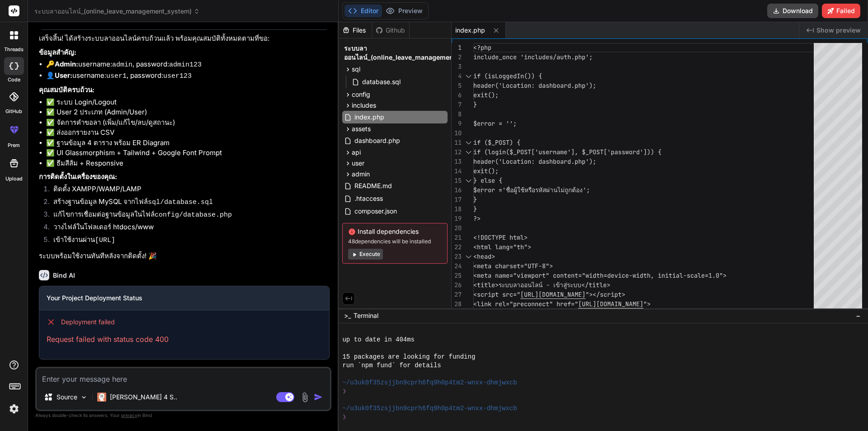
click at [14, 65] on icon at bounding box center [13, 65] width 9 height 7
click at [13, 98] on icon at bounding box center [13, 96] width 9 height 9
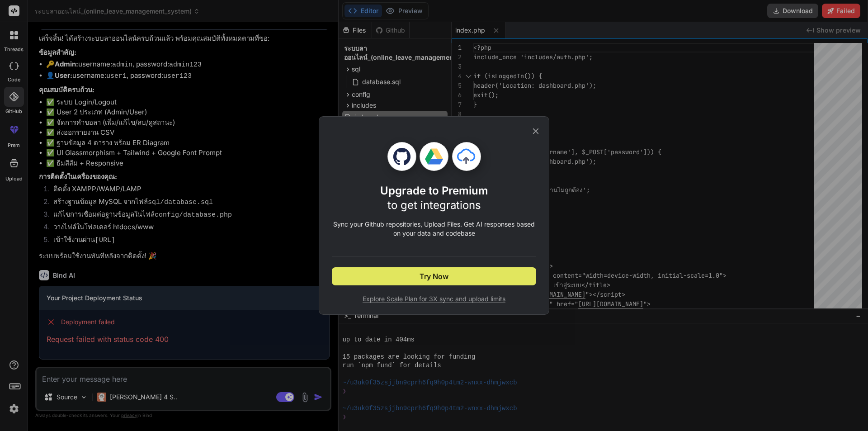
click at [391, 274] on button "Try Now" at bounding box center [434, 276] width 204 height 18
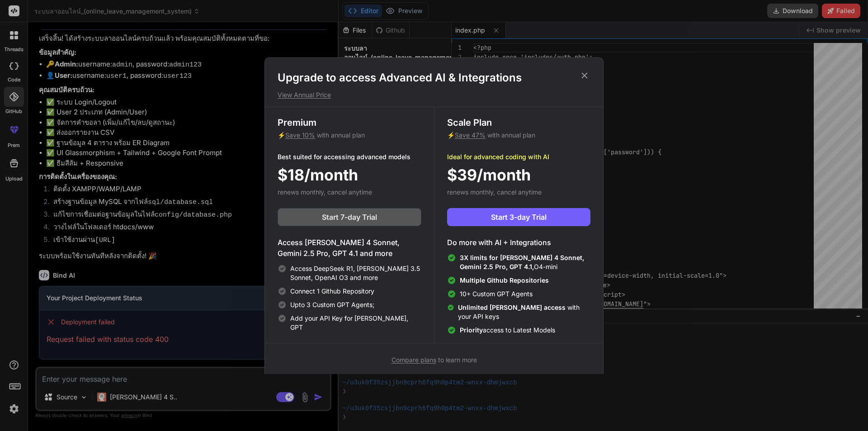
click at [349, 218] on span "Start 7-day Trial" at bounding box center [349, 217] width 55 height 11
click at [339, 222] on span "Start 7-day Trial" at bounding box center [349, 217] width 55 height 11
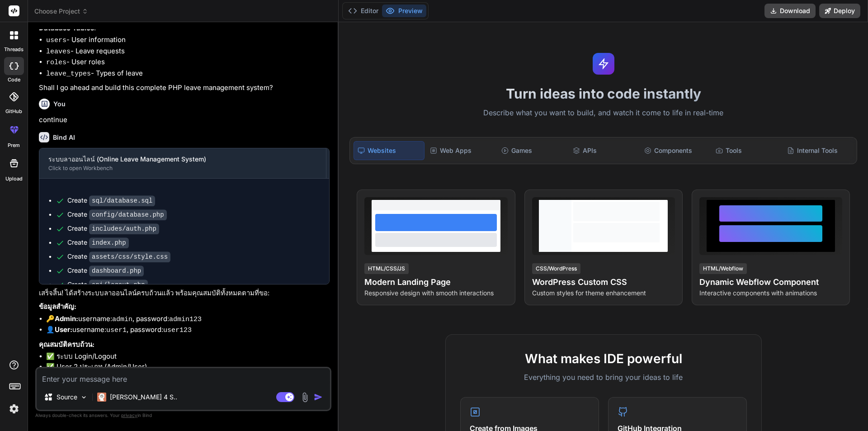
scroll to position [594, 0]
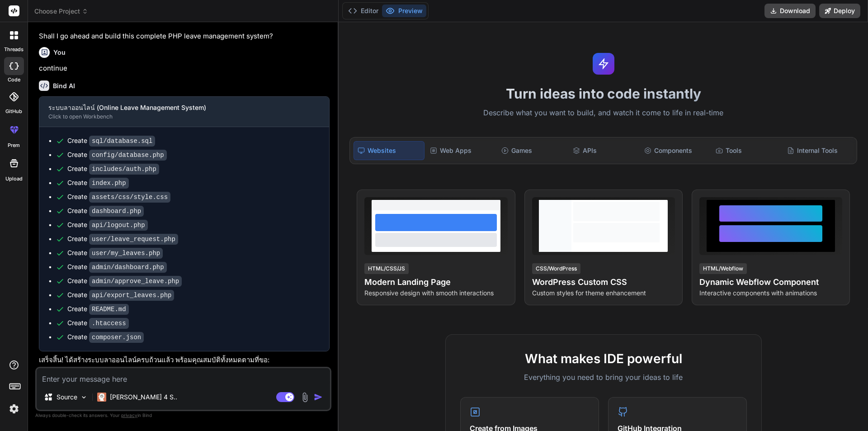
click at [134, 157] on ul "Create sql/database.sql Create config/database.php Create includes/auth.php Cre…" at bounding box center [184, 239] width 272 height 206
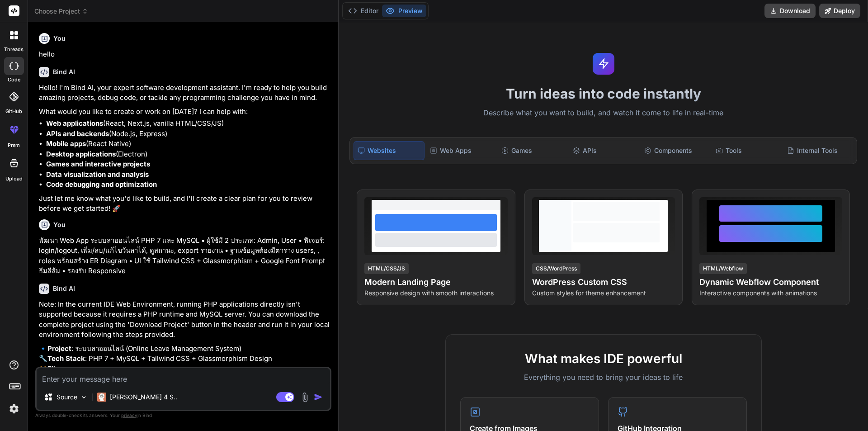
scroll to position [818, 0]
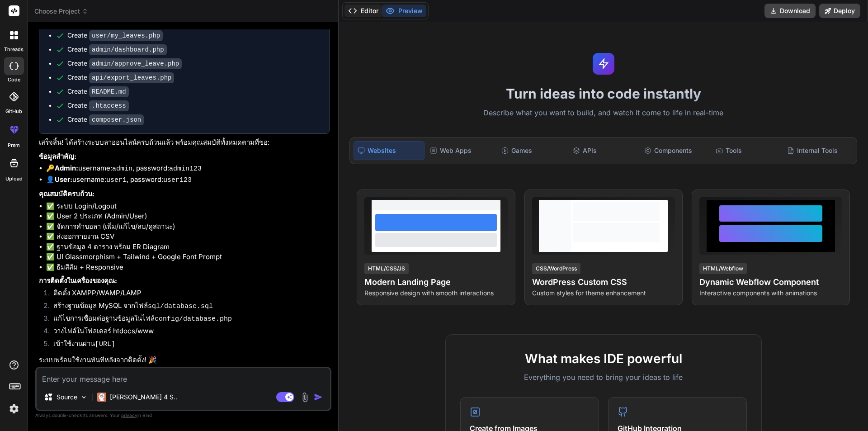
click at [367, 14] on button "Editor" at bounding box center [363, 11] width 38 height 13
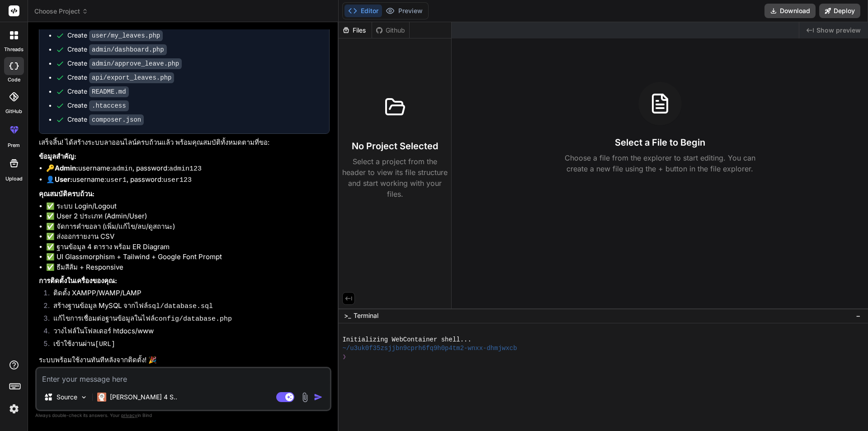
click at [108, 210] on li "✅ ระบบ Login/Logout" at bounding box center [187, 206] width 283 height 10
click at [15, 67] on icon at bounding box center [13, 65] width 9 height 7
click at [506, 175] on div "Created with Pixso. Show preview Select a File to Begin Choose a file from the …" at bounding box center [659, 165] width 416 height 286
click at [401, 14] on button "Preview" at bounding box center [404, 11] width 44 height 13
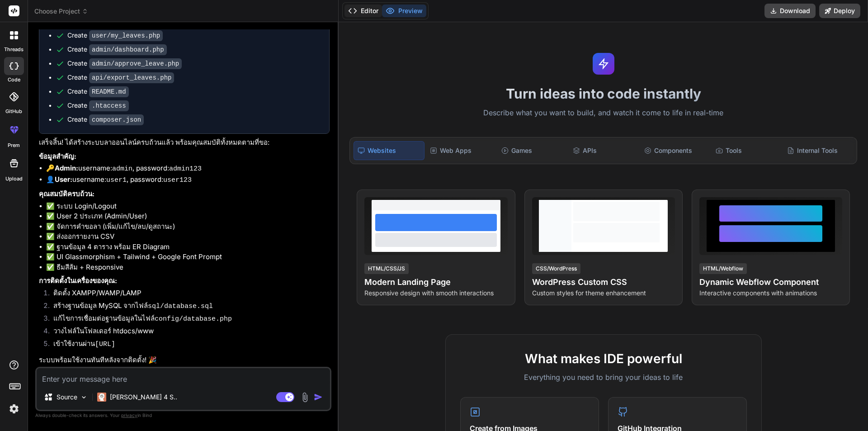
click at [375, 11] on button "Editor" at bounding box center [363, 11] width 38 height 13
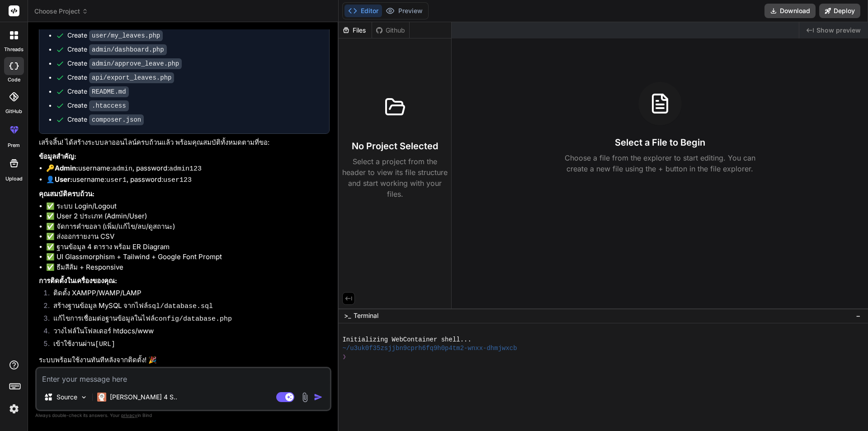
click at [188, 104] on div "Create .htaccess" at bounding box center [188, 105] width 264 height 9
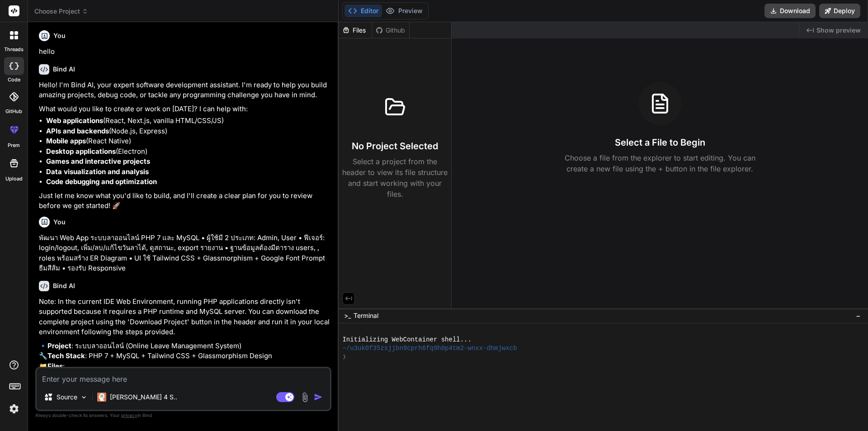
scroll to position [0, 0]
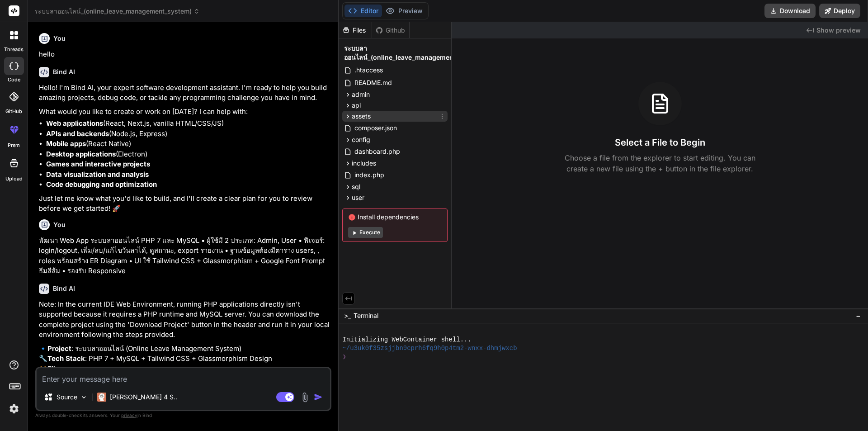
click at [372, 117] on div "assets" at bounding box center [394, 116] width 105 height 11
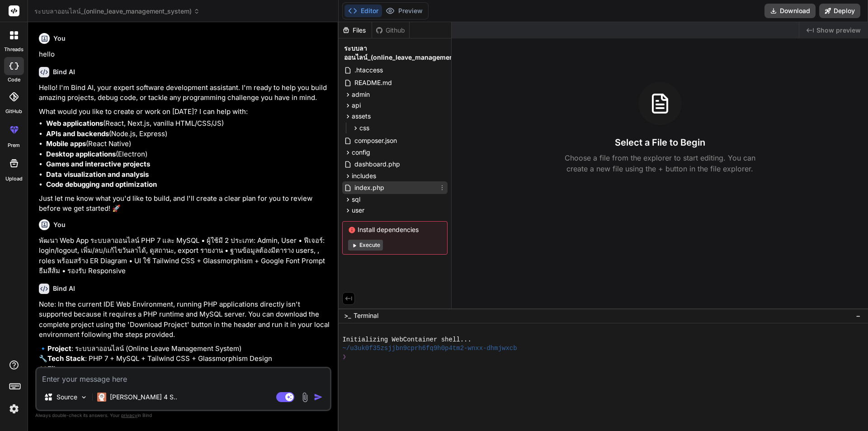
click at [383, 187] on span "index.php" at bounding box center [369, 187] width 32 height 11
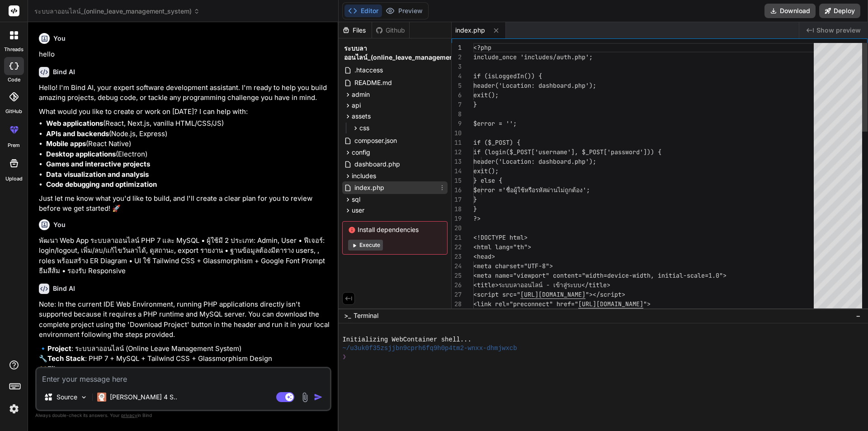
type textarea "x"
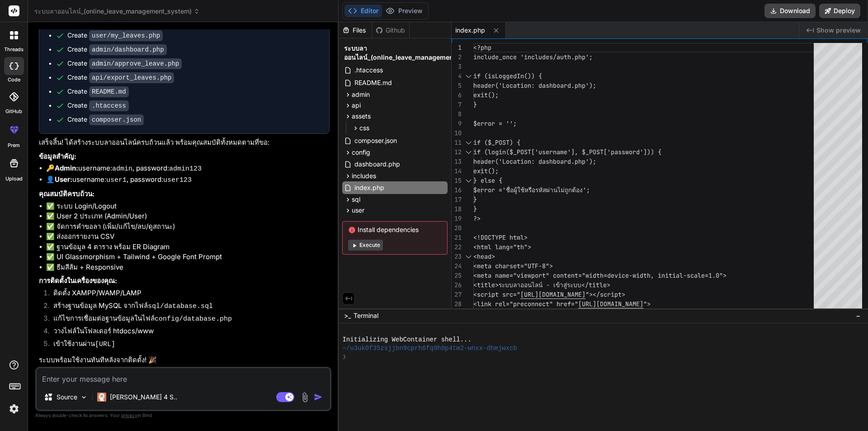
click at [268, 217] on li "✅ User 2 ประเภท (Admin/User)" at bounding box center [187, 216] width 283 height 10
click at [511, 365] on div at bounding box center [598, 365] width 513 height 9
